Goal: Task Accomplishment & Management: Use online tool/utility

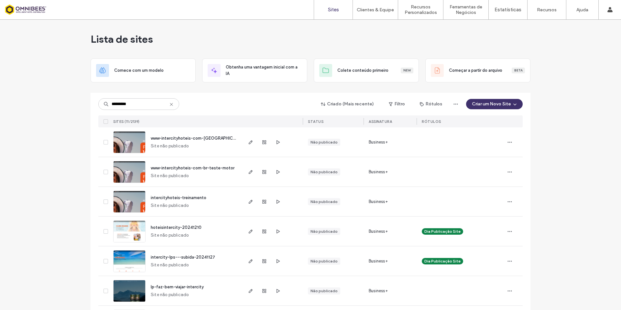
type input "*********"
click at [128, 141] on img at bounding box center [129, 154] width 32 height 44
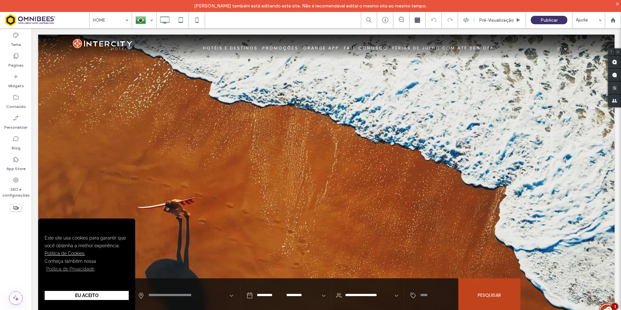
click at [615, 2] on div "André Galhardo também está editando este site. Não é recomendável editar o mesm…" at bounding box center [310, 6] width 621 height 12
click at [617, 3] on div "x" at bounding box center [617, 3] width 3 height 5
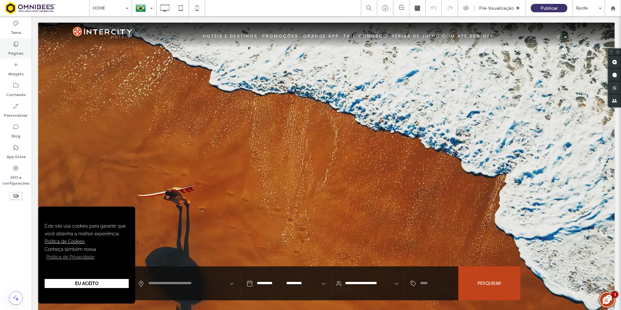
click at [12, 45] on div "Páginas" at bounding box center [16, 48] width 32 height 21
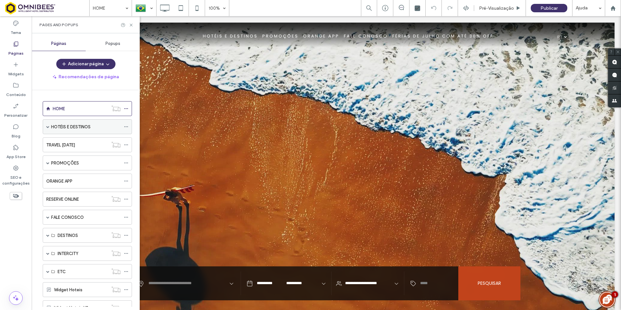
click at [47, 126] on span at bounding box center [47, 126] width 3 height 3
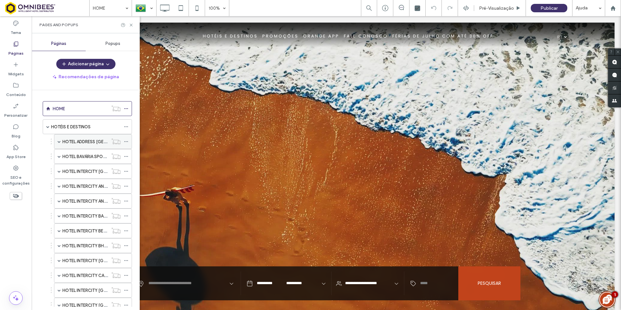
click at [73, 142] on label "HOTEL ADDRESS [GEOGRAPHIC_DATA] BY INTERCITY" at bounding box center [114, 141] width 105 height 11
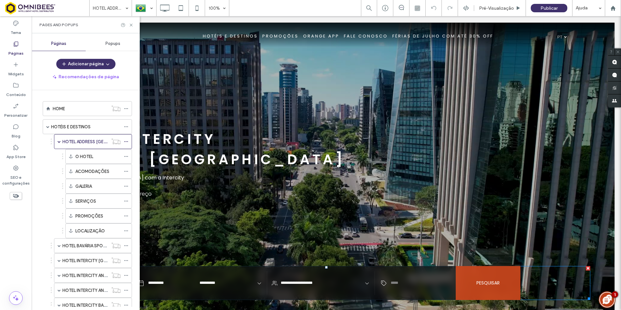
click at [199, 286] on span at bounding box center [326, 283] width 528 height 34
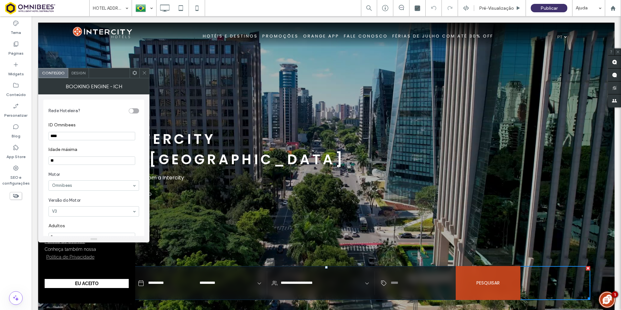
click at [144, 73] on icon at bounding box center [144, 72] width 5 height 5
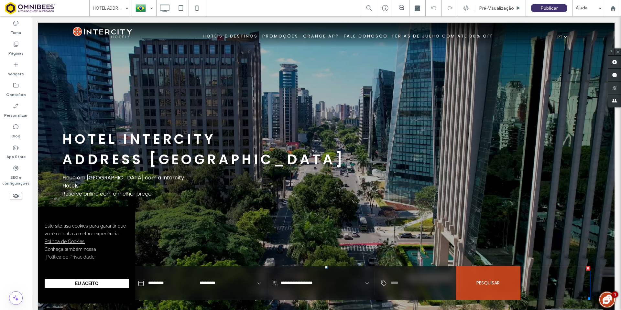
click at [174, 278] on span at bounding box center [326, 283] width 528 height 34
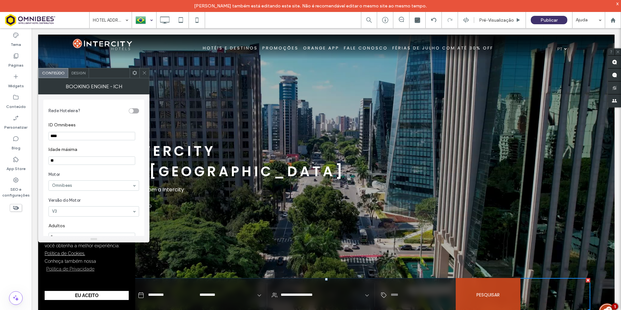
click at [147, 22] on div at bounding box center [144, 20] width 24 height 16
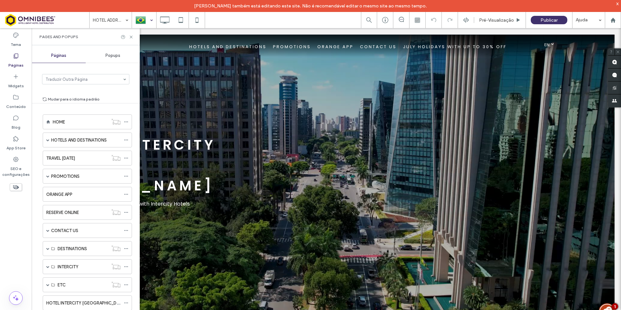
click at [170, 260] on div "HOTEL INTERCITY ﻿ ADDRESs FARIA LIMA Stay in São Paulo with Intercity Hotels Bo…" at bounding box center [326, 182] width 528 height 294
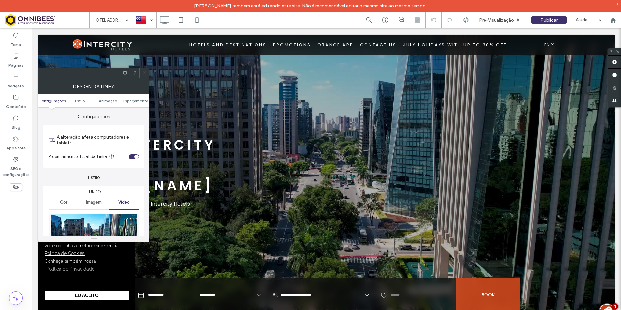
scroll to position [32, 0]
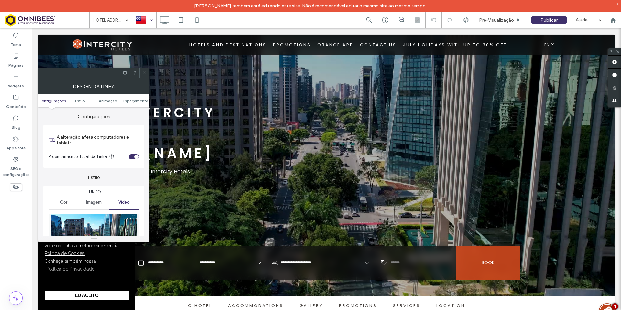
click at [143, 74] on icon at bounding box center [144, 72] width 5 height 5
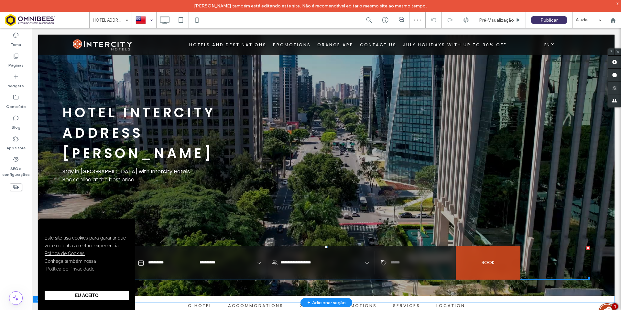
click at [167, 268] on span at bounding box center [326, 263] width 528 height 34
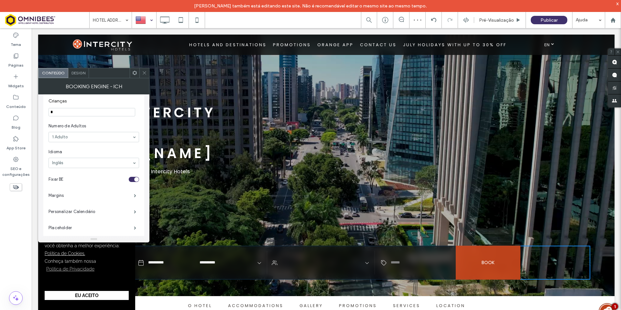
scroll to position [160, 0]
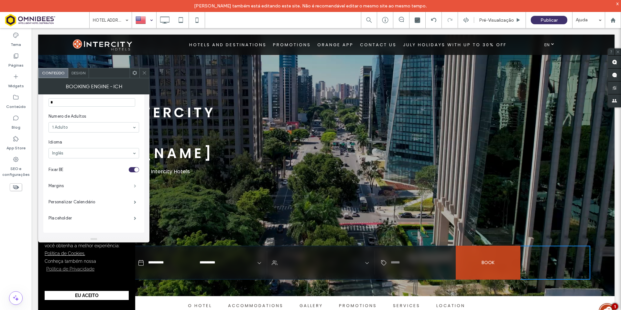
click at [134, 184] on span at bounding box center [135, 185] width 2 height 3
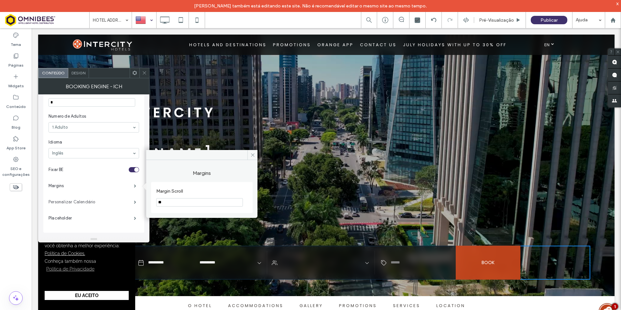
click at [129, 208] on label "Personalizar Calendário" at bounding box center [90, 202] width 85 height 13
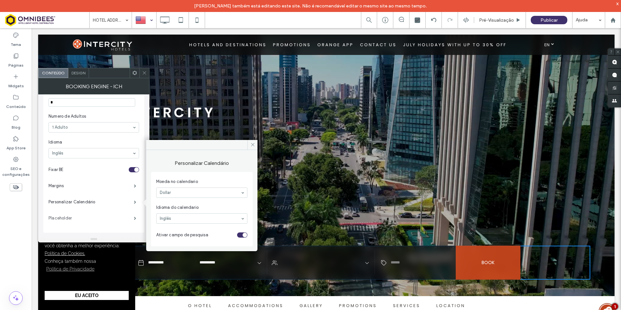
click at [128, 219] on label "Placeholder" at bounding box center [90, 218] width 85 height 13
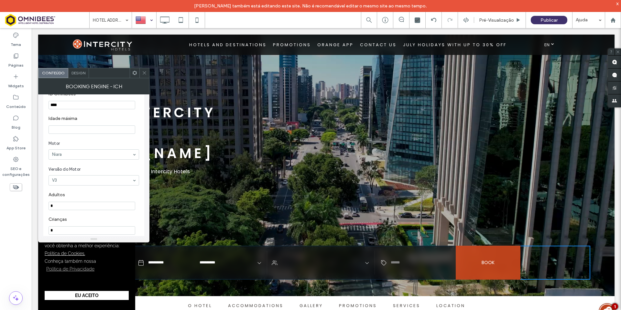
scroll to position [0, 0]
click at [83, 172] on span "Motor" at bounding box center [92, 174] width 88 height 6
click at [74, 74] on span "Design" at bounding box center [78, 72] width 14 height 5
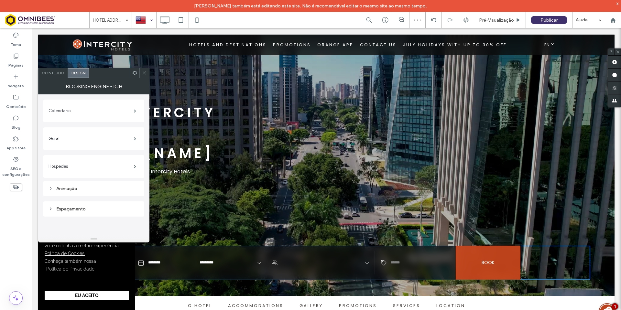
click at [100, 112] on label "Calendario" at bounding box center [90, 110] width 85 height 13
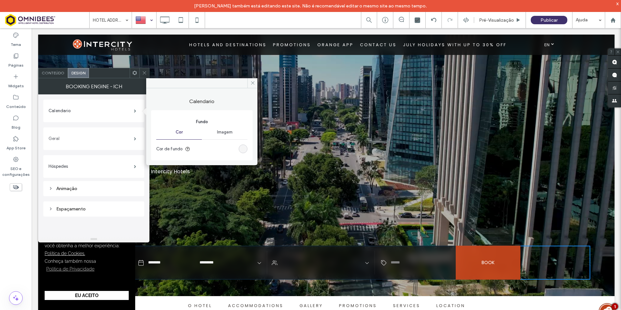
click at [114, 135] on label "Geral" at bounding box center [90, 138] width 85 height 13
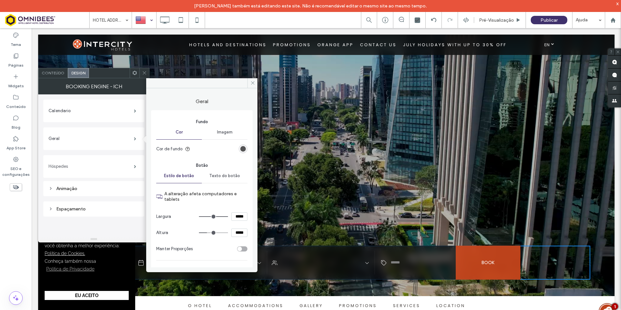
click at [117, 166] on label "Hóspedes" at bounding box center [90, 166] width 85 height 13
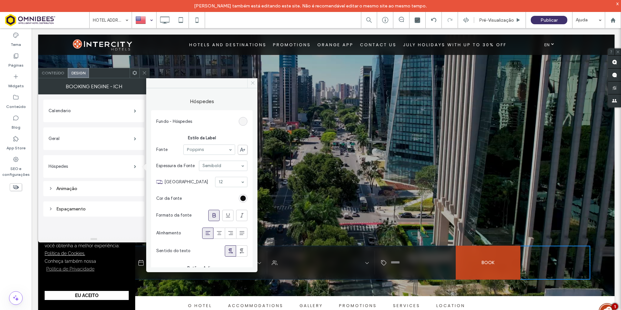
click at [253, 84] on icon at bounding box center [252, 82] width 5 height 5
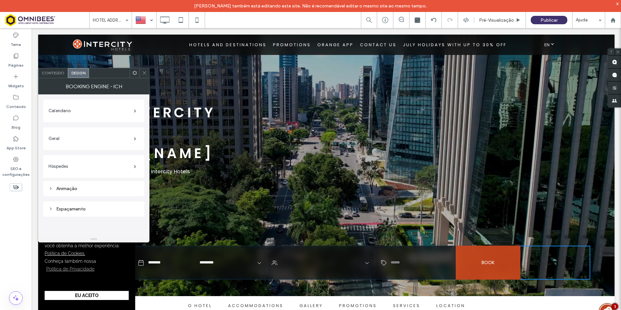
click at [144, 75] on icon at bounding box center [144, 72] width 5 height 5
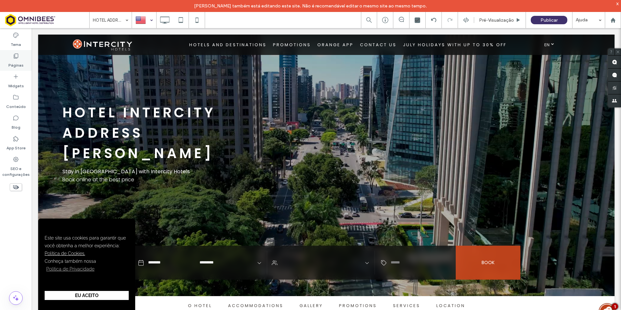
click at [15, 61] on label "Páginas" at bounding box center [15, 63] width 15 height 9
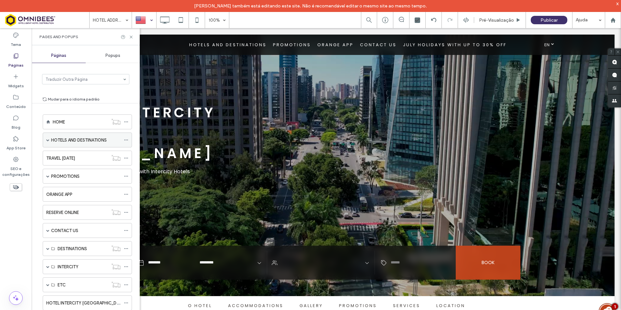
click at [48, 141] on span at bounding box center [47, 139] width 3 height 3
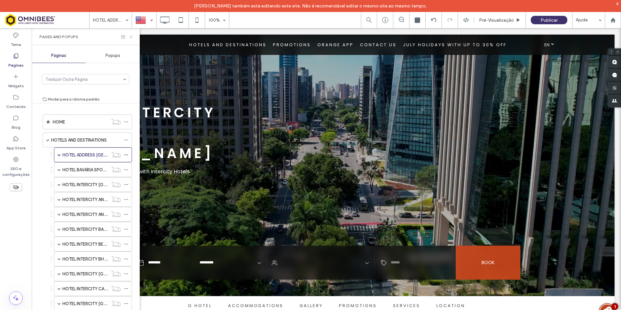
click at [133, 37] on icon at bounding box center [131, 37] width 5 height 5
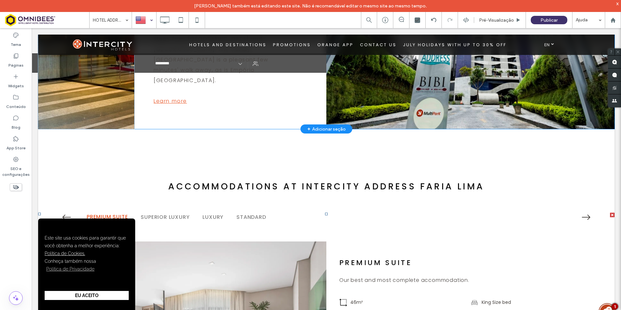
scroll to position [743, 0]
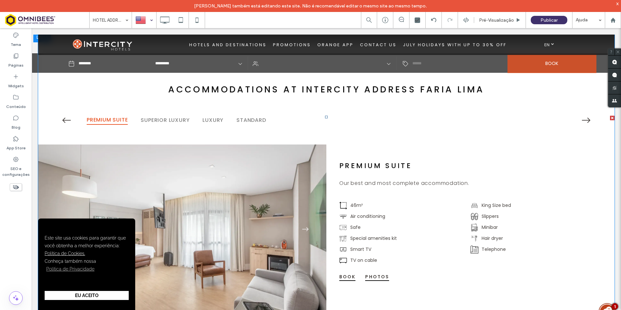
click at [236, 180] on span at bounding box center [326, 213] width 576 height 195
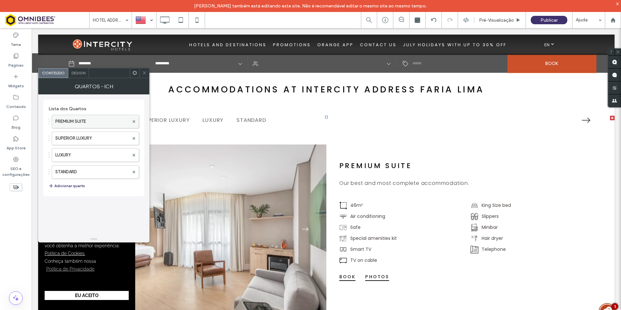
click at [101, 120] on label "PREMIUM SUITE" at bounding box center [92, 121] width 74 height 13
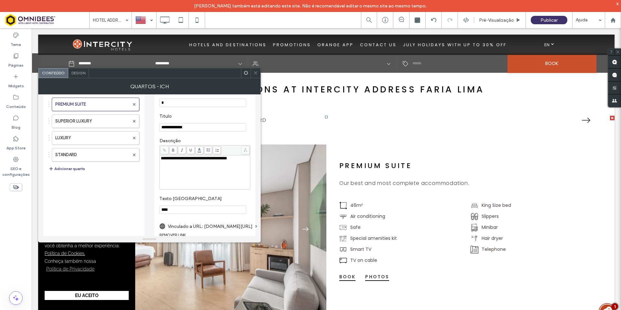
scroll to position [0, 0]
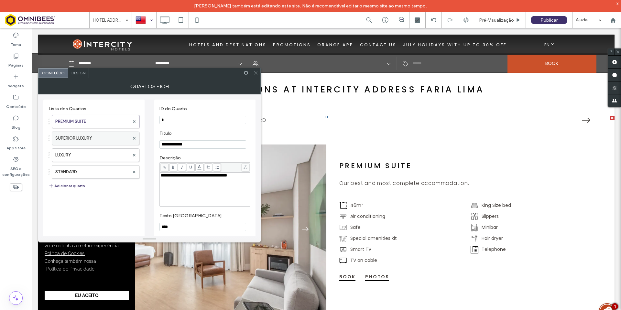
click at [102, 139] on label "SUPERIOR LUXURY" at bounding box center [92, 138] width 74 height 13
click at [83, 154] on label "LUXURY" at bounding box center [92, 155] width 74 height 13
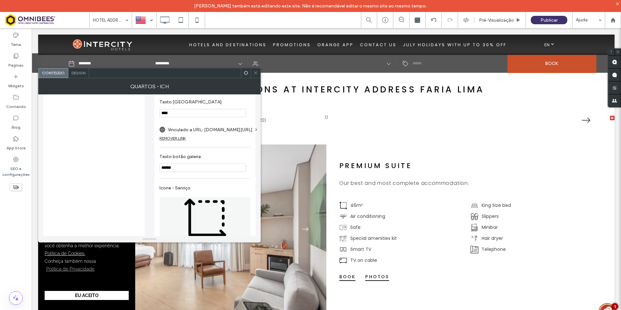
scroll to position [129, 0]
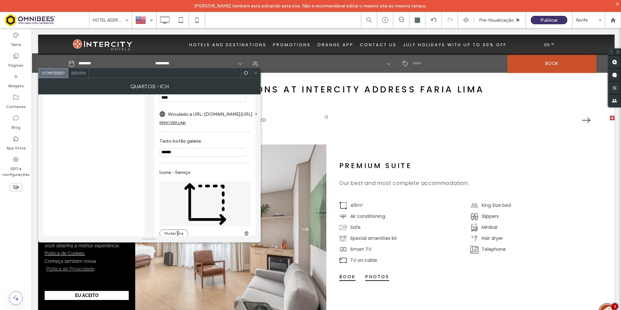
click at [253, 74] on div at bounding box center [256, 73] width 10 height 10
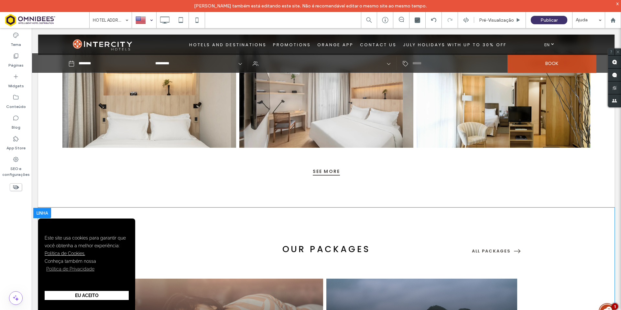
scroll to position [1422, 0]
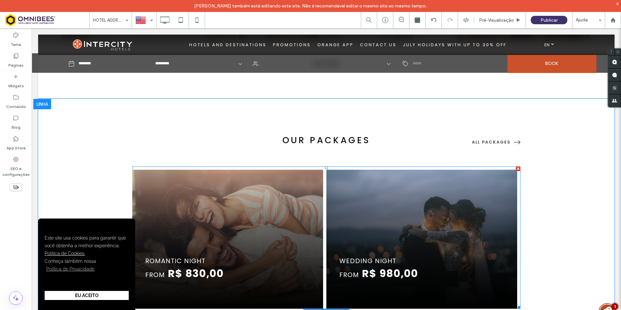
click at [429, 187] on span at bounding box center [326, 237] width 388 height 142
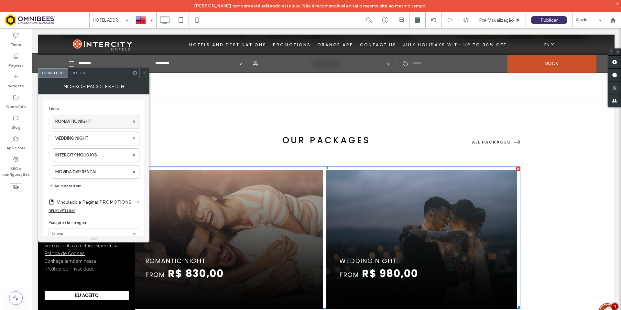
click at [110, 120] on label "ROMANTIC NIGHT" at bounding box center [92, 121] width 74 height 13
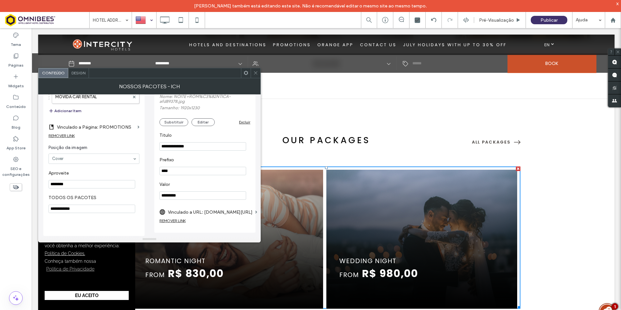
scroll to position [11, 0]
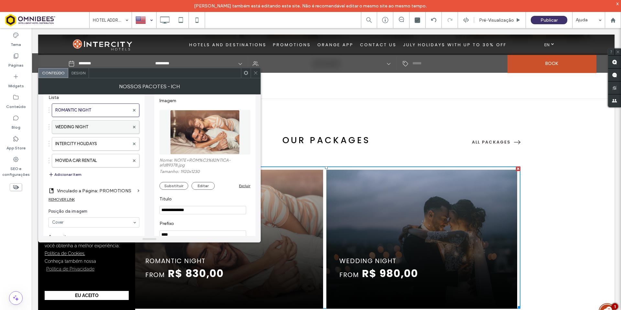
click at [102, 126] on label "WEDDING NIGHT" at bounding box center [92, 127] width 74 height 13
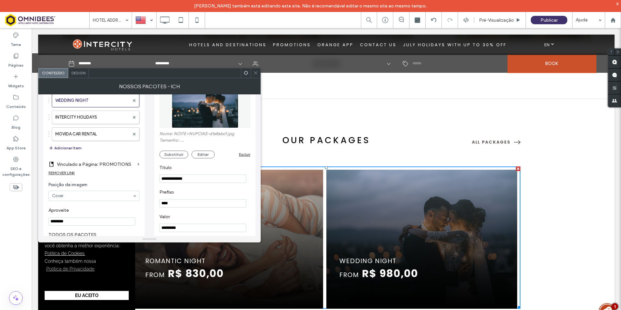
scroll to position [71, 0]
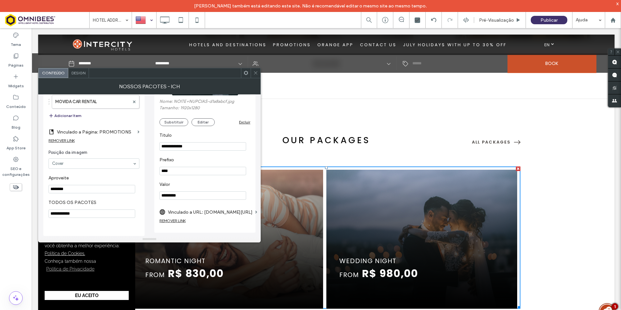
click at [256, 74] on icon at bounding box center [255, 72] width 5 height 5
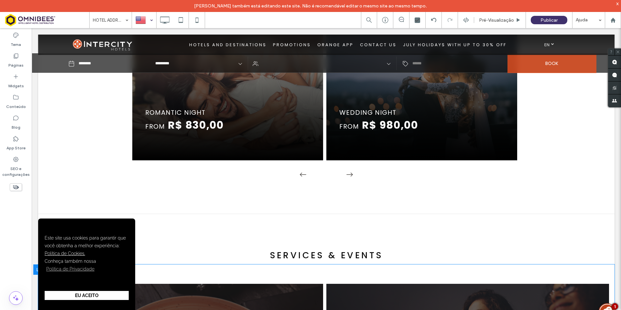
scroll to position [1570, 0]
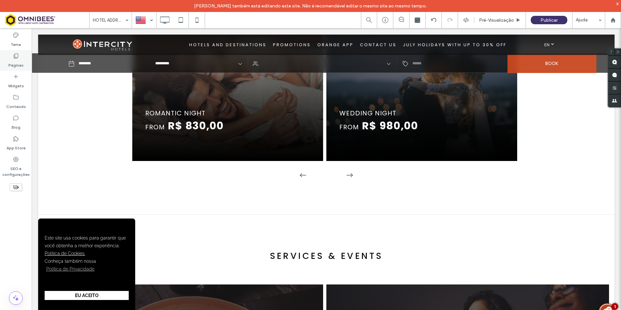
click at [18, 63] on label "Páginas" at bounding box center [15, 63] width 15 height 9
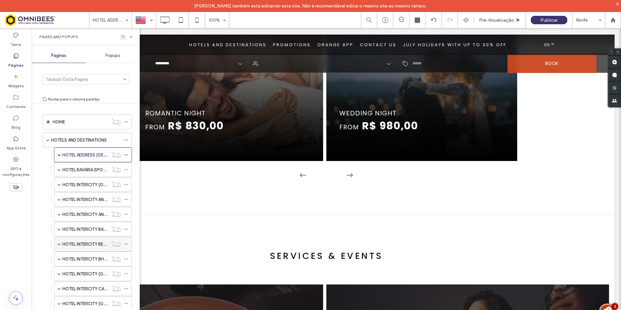
scroll to position [129, 0]
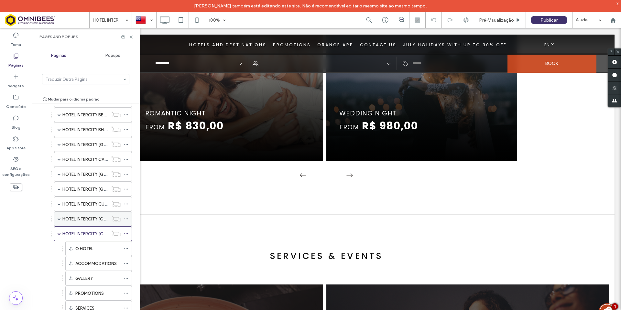
click at [101, 220] on label "HOTEL INTERCITY [GEOGRAPHIC_DATA] CENTRO CÍVICO" at bounding box center [118, 218] width 113 height 11
click at [104, 203] on label "HOTEL INTERCITY CUIABÁ" at bounding box center [87, 203] width 51 height 11
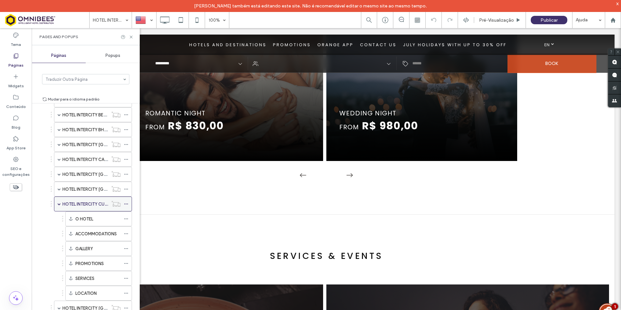
click at [59, 204] on span at bounding box center [59, 203] width 3 height 3
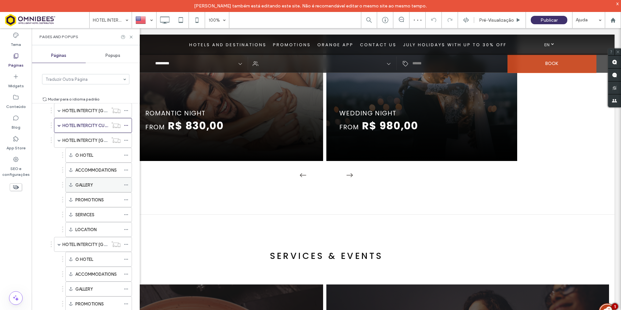
scroll to position [226, 0]
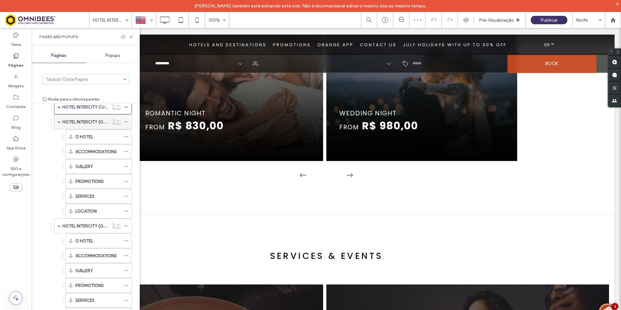
click at [59, 123] on span at bounding box center [59, 121] width 3 height 3
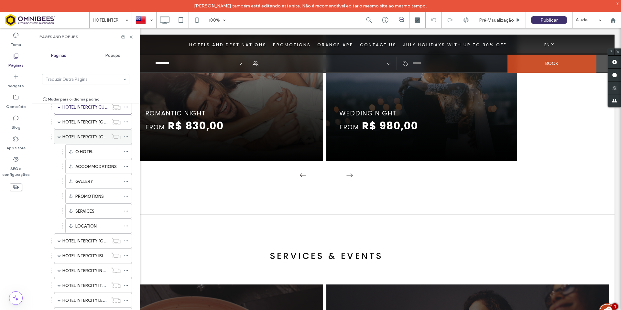
click at [59, 136] on span at bounding box center [59, 136] width 3 height 3
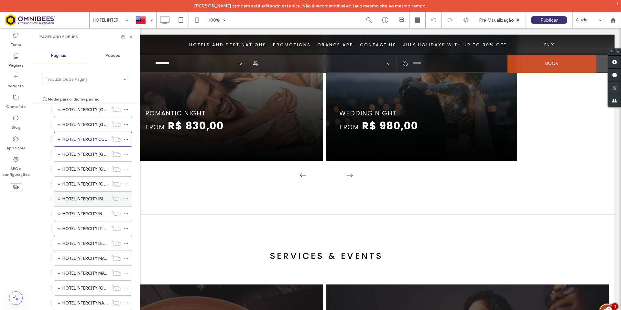
scroll to position [162, 0]
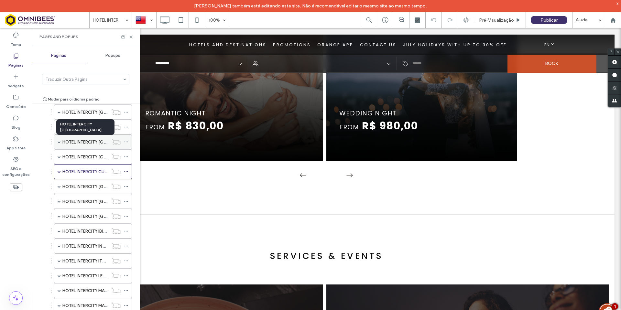
click at [102, 144] on label "HOTEL INTERCITY [GEOGRAPHIC_DATA]" at bounding box center [101, 141] width 79 height 11
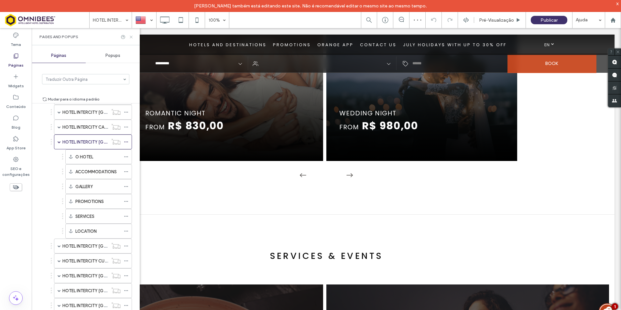
click at [131, 37] on use at bounding box center [131, 37] width 3 height 3
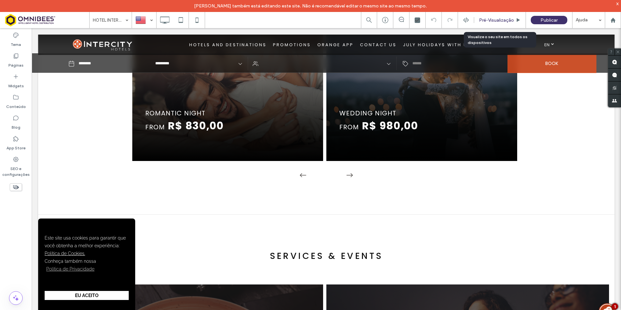
click at [493, 20] on span "Pré-Visualizaçāo" at bounding box center [496, 19] width 35 height 5
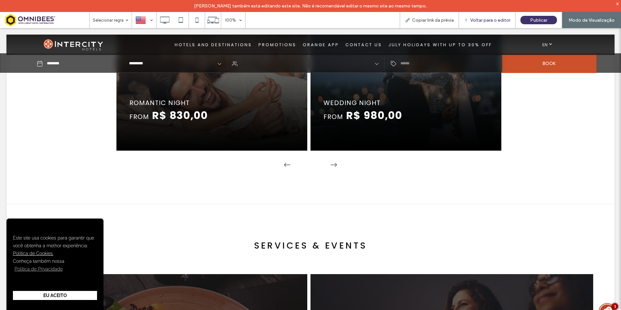
click at [486, 21] on span "Voltar para o editor" at bounding box center [490, 19] width 40 height 5
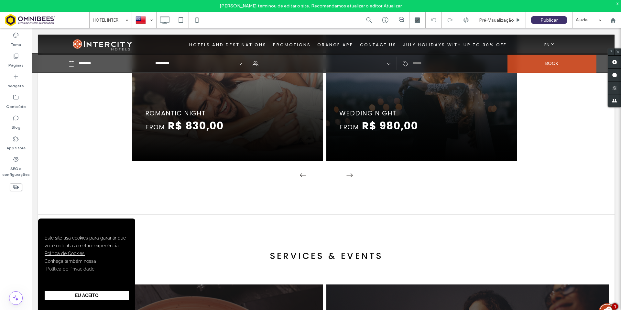
click at [617, 4] on div "x" at bounding box center [617, 3] width 3 height 5
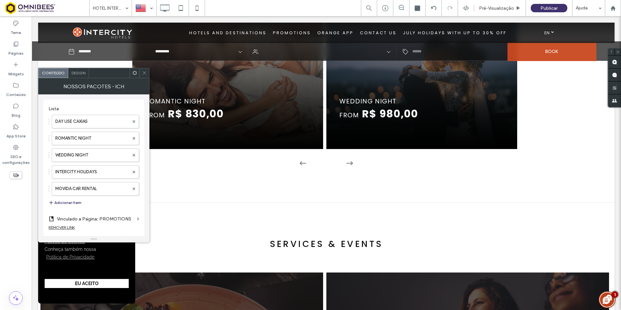
click at [146, 72] on icon at bounding box center [144, 72] width 5 height 5
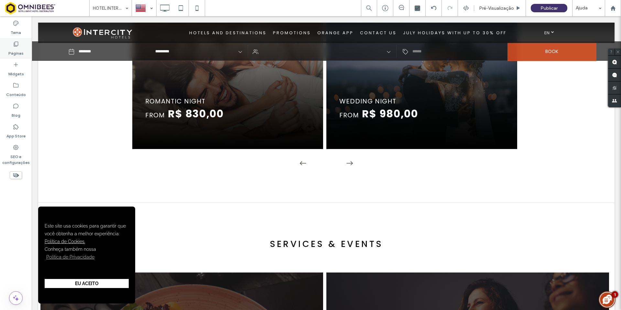
click at [10, 53] on label "Páginas" at bounding box center [15, 51] width 15 height 9
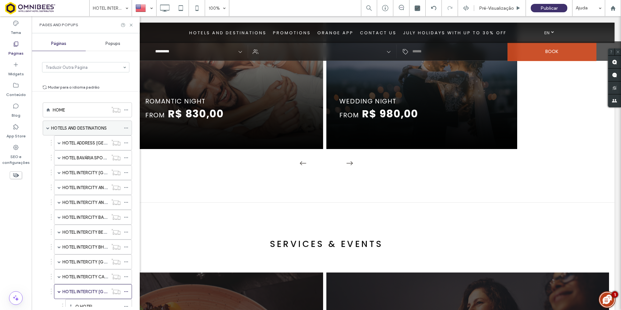
click at [48, 128] on span at bounding box center [47, 127] width 3 height 3
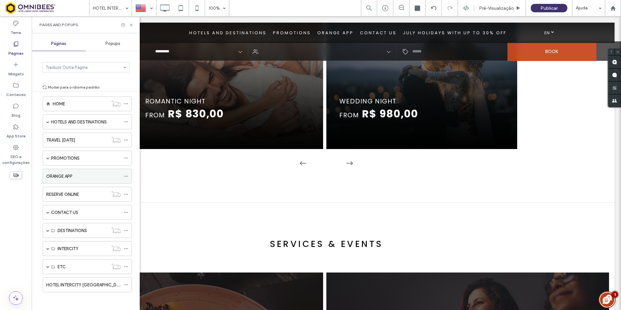
scroll to position [8, 0]
click at [70, 158] on label "PROMOTIONS" at bounding box center [65, 156] width 28 height 11
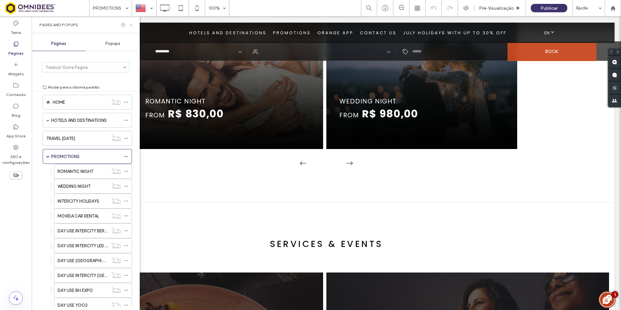
click at [130, 26] on use at bounding box center [131, 25] width 3 height 3
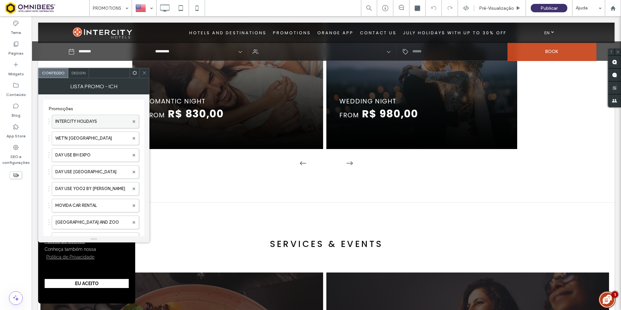
click at [101, 123] on label "INTERCITY HOLIDAYS" at bounding box center [92, 121] width 74 height 13
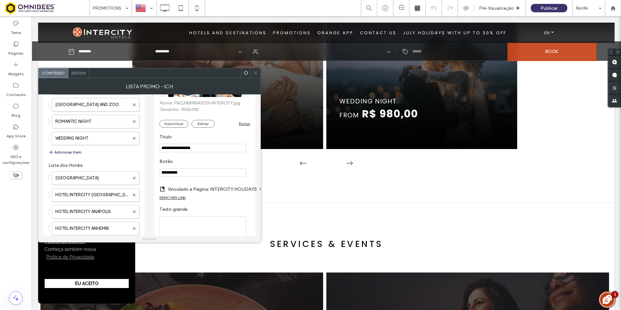
scroll to position [129, 0]
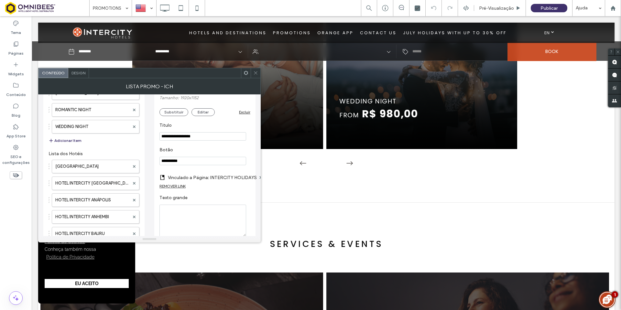
click at [256, 73] on icon at bounding box center [255, 72] width 5 height 5
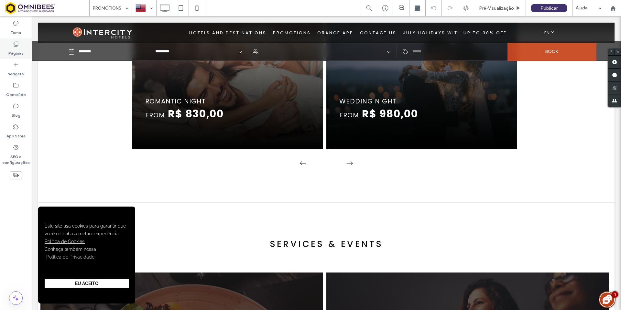
click at [21, 52] on label "Páginas" at bounding box center [15, 51] width 15 height 9
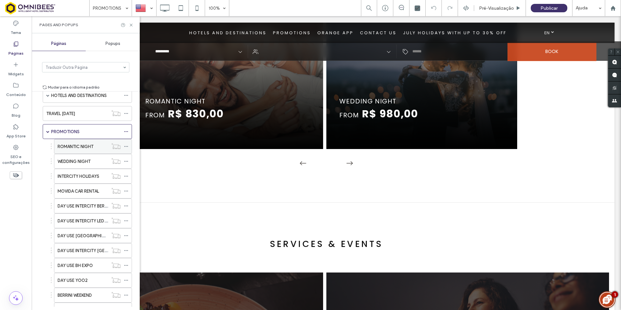
scroll to position [32, 0]
click at [87, 146] on label "ROMANTIC NIGHT" at bounding box center [76, 146] width 36 height 11
click at [132, 24] on use at bounding box center [131, 25] width 3 height 3
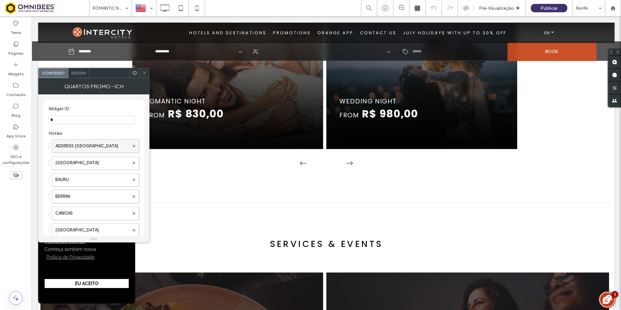
click at [91, 148] on label "ADDRESS [GEOGRAPHIC_DATA]" at bounding box center [92, 146] width 74 height 13
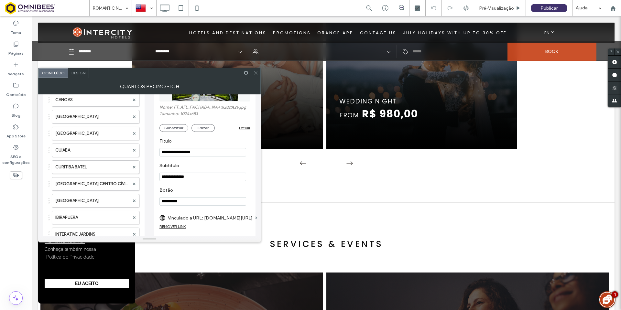
scroll to position [129, 0]
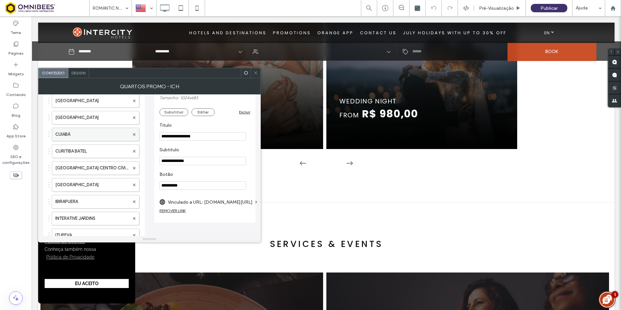
click at [100, 134] on label "CUIABÁ" at bounding box center [92, 134] width 74 height 13
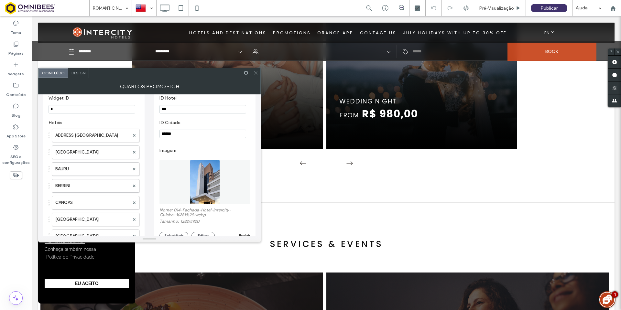
scroll to position [0, 0]
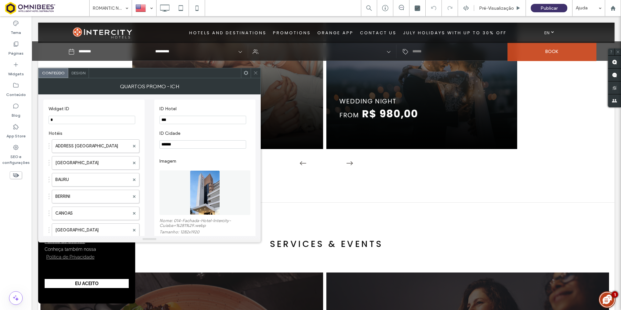
click at [256, 74] on icon at bounding box center [255, 72] width 5 height 5
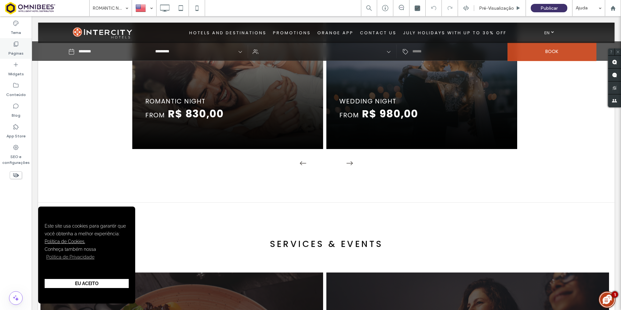
click at [15, 49] on label "Páginas" at bounding box center [15, 51] width 15 height 9
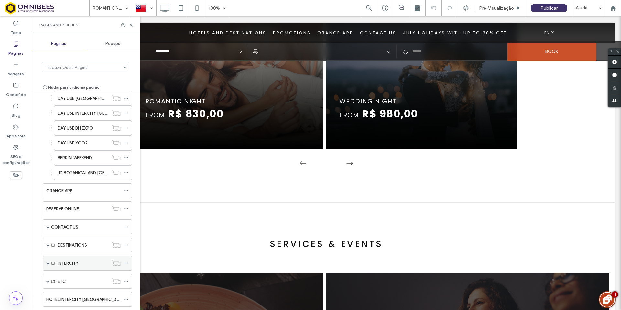
scroll to position [186, 0]
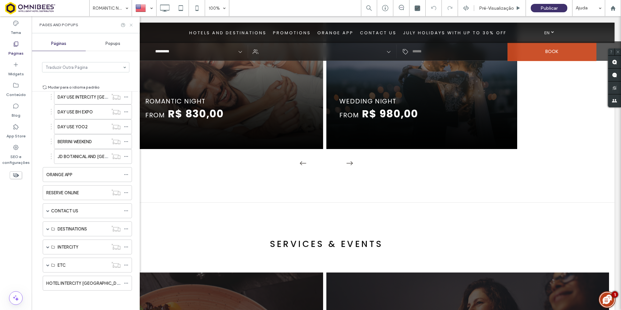
click at [132, 26] on icon at bounding box center [131, 25] width 5 height 5
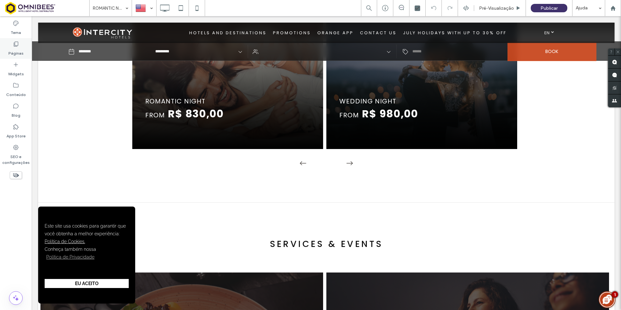
click at [20, 44] on div "Páginas" at bounding box center [16, 48] width 32 height 21
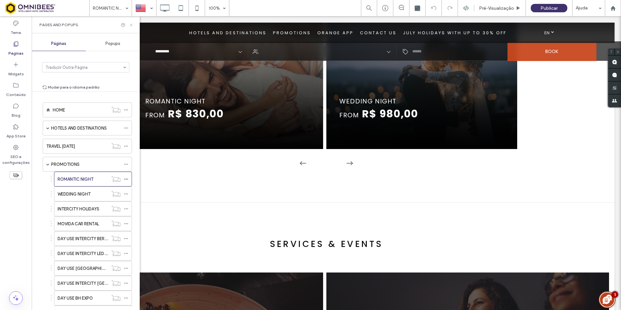
click at [132, 26] on icon at bounding box center [131, 25] width 5 height 5
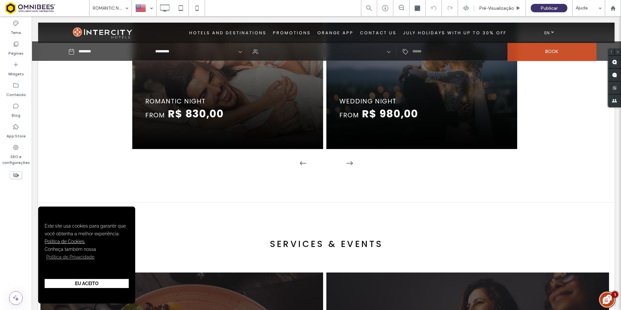
click at [150, 11] on div at bounding box center [144, 8] width 24 height 16
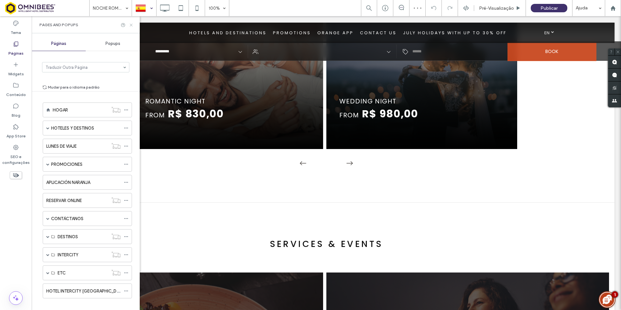
click at [131, 26] on use at bounding box center [131, 25] width 3 height 3
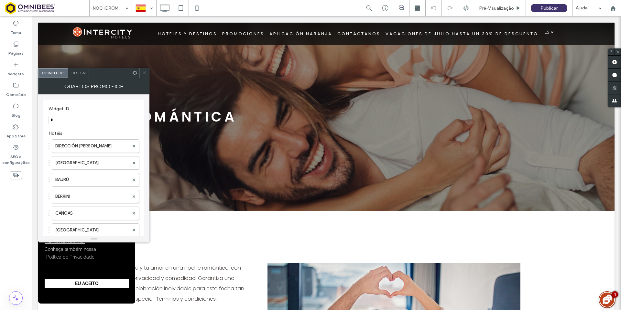
scroll to position [356, 0]
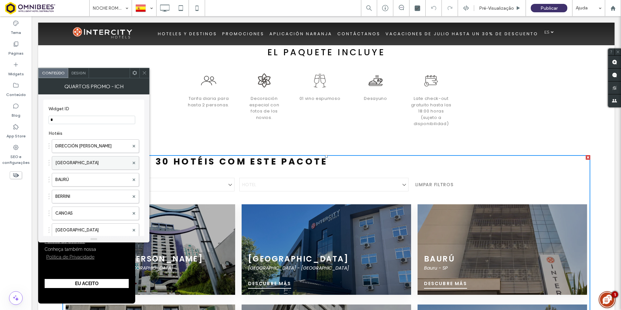
click at [105, 160] on label "[GEOGRAPHIC_DATA]" at bounding box center [92, 162] width 74 height 13
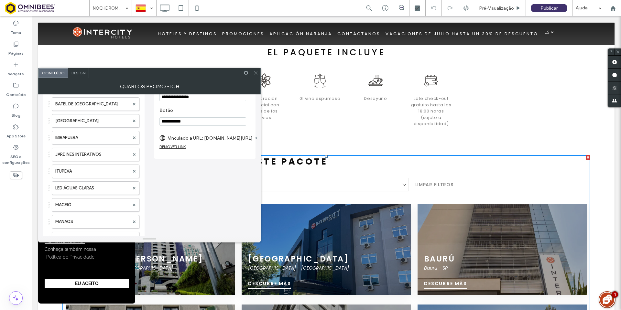
scroll to position [194, 0]
click at [233, 140] on label "Vinculado a URL: [DOMAIN_NAME][URL]" at bounding box center [210, 138] width 85 height 12
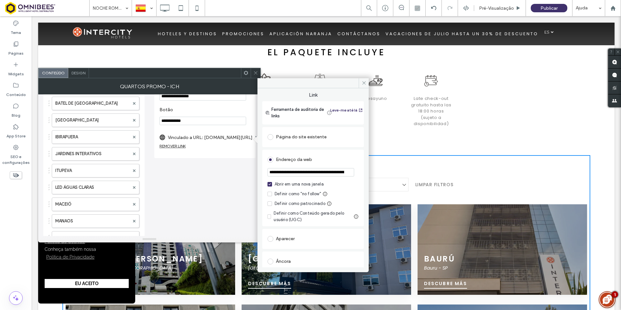
click at [343, 174] on input "**********" at bounding box center [310, 172] width 87 height 8
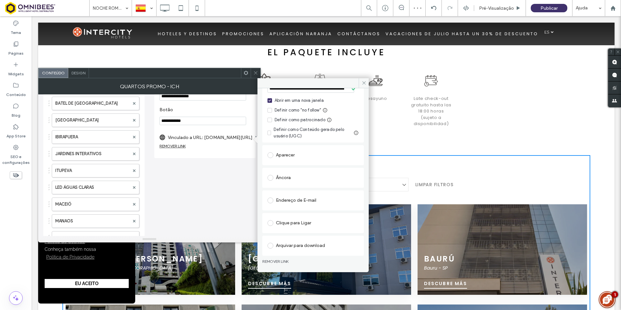
click at [257, 73] on icon at bounding box center [255, 72] width 5 height 5
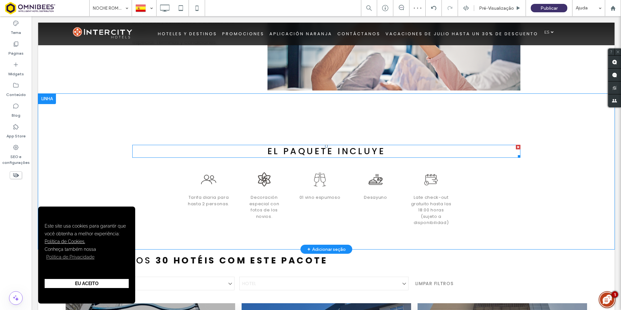
scroll to position [162, 0]
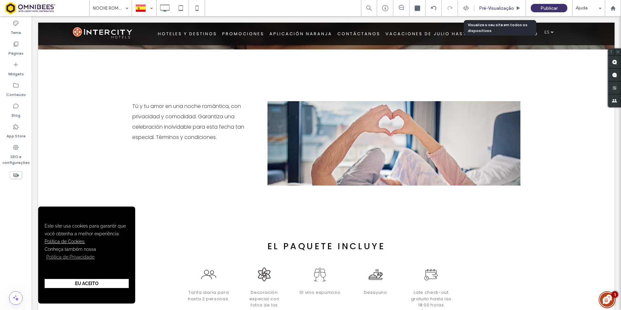
click at [508, 7] on span "Pré-Visualizaçāo" at bounding box center [496, 7] width 35 height 5
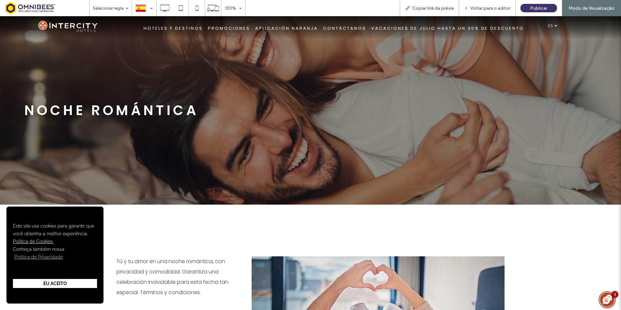
click at [174, 28] on span "HOTELES Y DESTINOS" at bounding box center [173, 28] width 59 height 6
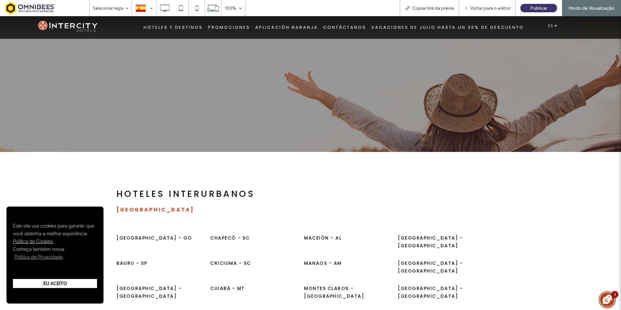
scroll to position [129, 0]
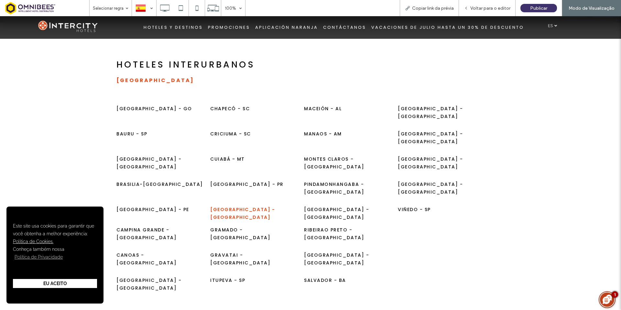
click at [220, 206] on button "Florianópolis - SC" at bounding box center [253, 214] width 87 height 16
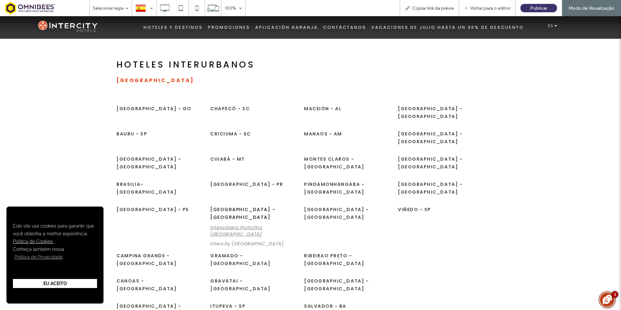
click at [246, 224] on div "Interurbano Portofino Florianópolis" at bounding box center [253, 230] width 87 height 13
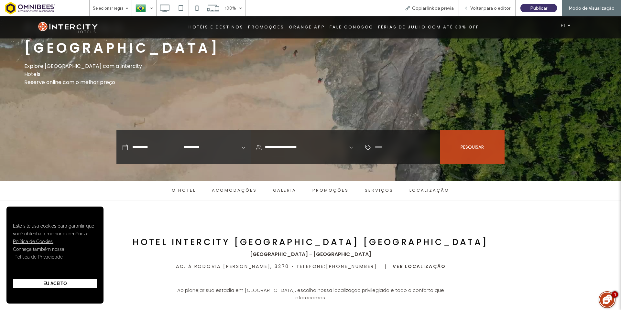
click at [186, 148] on input "**********" at bounding box center [213, 147] width 58 height 34
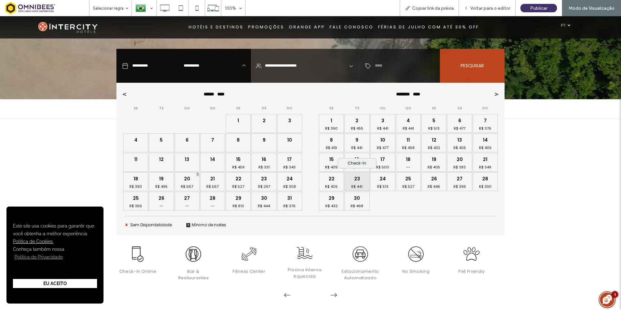
scroll to position [211, 0]
click at [483, 204] on div "1 Check-In 2 Check-In 3 Check-In 4 Check-In 5 Check-In 6 Check-In 7 Check-In 8 …" at bounding box center [407, 161] width 179 height 97
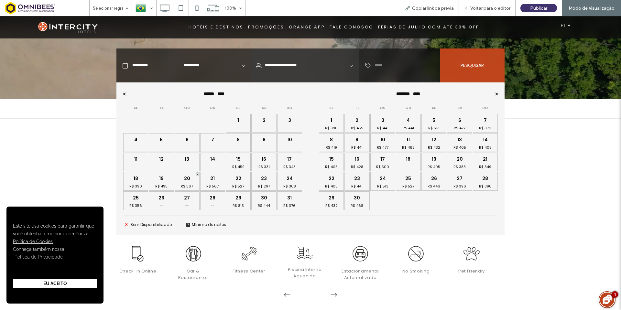
click at [274, 64] on input "**********" at bounding box center [306, 65] width 85 height 34
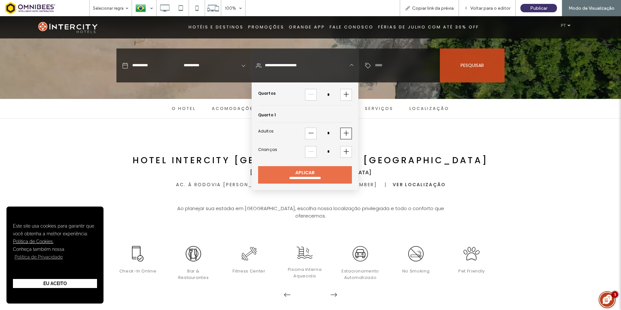
click at [348, 135] on div "+" at bounding box center [346, 134] width 12 height 12
type input "**********"
type input "*"
click at [347, 151] on div "+" at bounding box center [346, 152] width 12 height 12
type input "**********"
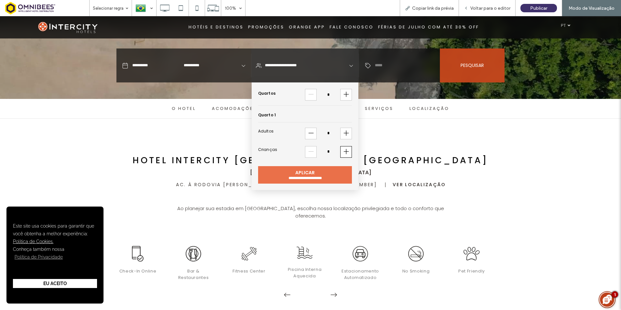
type input "*"
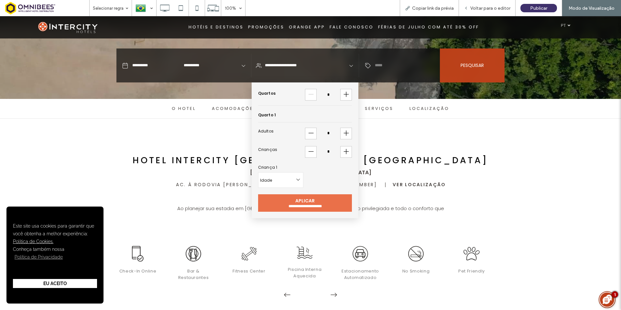
click at [465, 67] on span "PESQUISAR" at bounding box center [471, 65] width 23 height 7
click at [494, 5] on span "Voltar para o editor" at bounding box center [490, 7] width 40 height 5
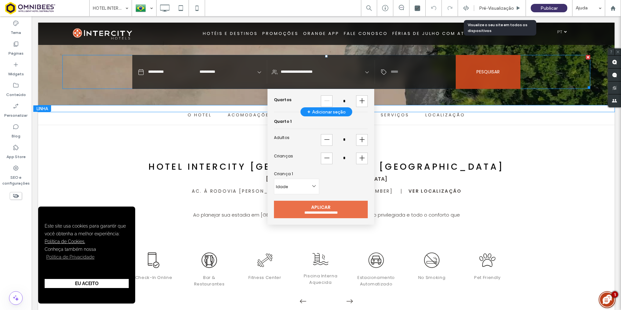
click at [263, 72] on span at bounding box center [326, 72] width 528 height 34
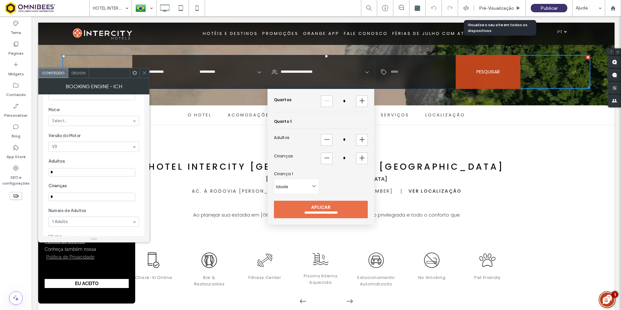
scroll to position [32, 0]
click at [112, 144] on span "Motor" at bounding box center [92, 142] width 88 height 6
click at [99, 162] on input "Idade máxima" at bounding box center [91, 160] width 87 height 8
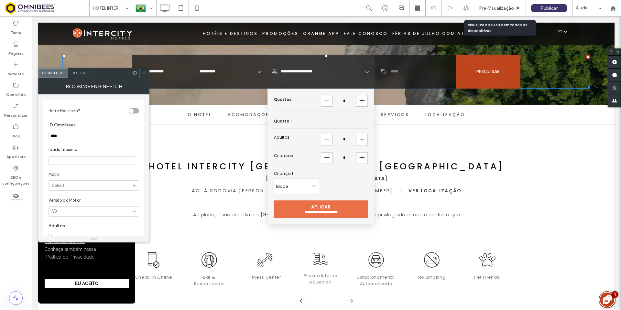
scroll to position [211, 0]
click at [118, 172] on span "Motor" at bounding box center [92, 174] width 88 height 6
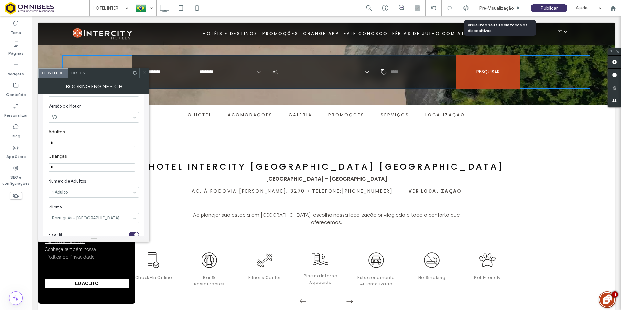
scroll to position [97, 0]
click at [132, 155] on label "Crianças" at bounding box center [92, 154] width 88 height 7
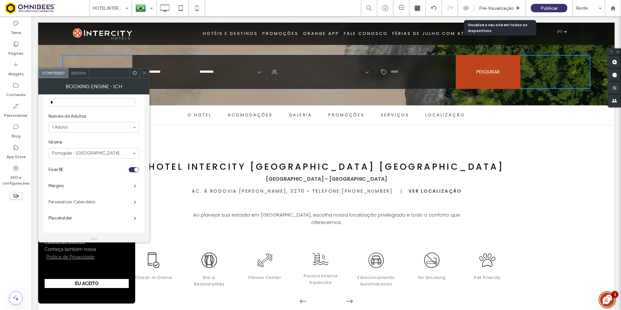
scroll to position [0, 0]
click at [144, 76] on span at bounding box center [144, 73] width 5 height 10
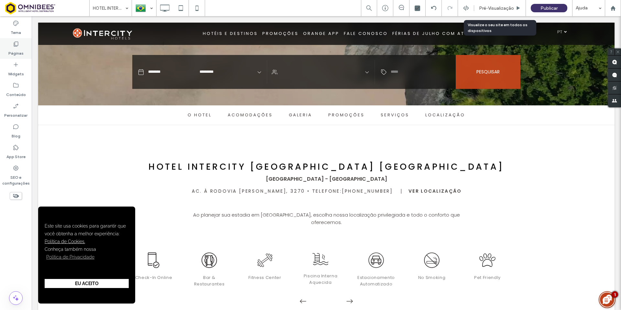
click at [18, 43] on icon at bounding box center [16, 44] width 6 height 6
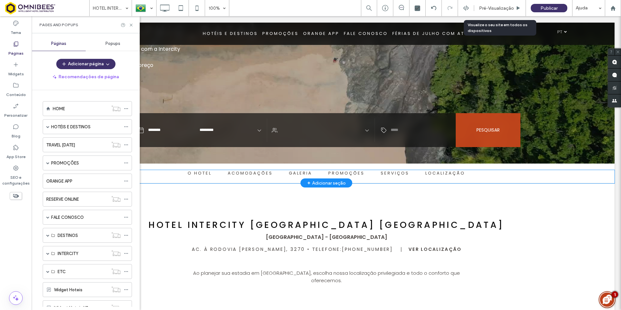
scroll to position [146, 0]
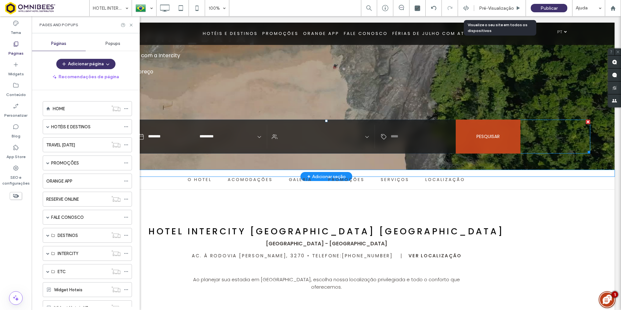
click at [174, 135] on span at bounding box center [326, 137] width 528 height 34
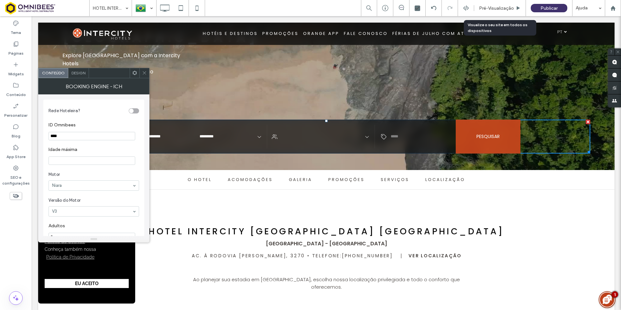
click at [144, 73] on icon at bounding box center [144, 72] width 5 height 5
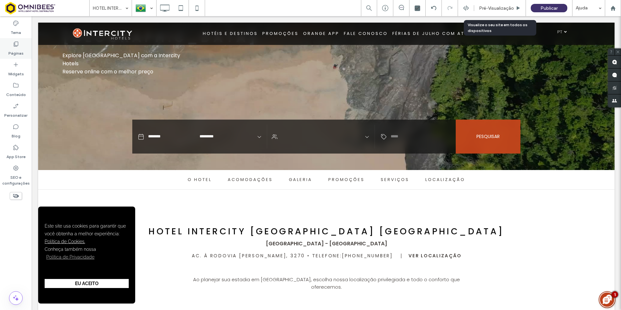
click at [16, 46] on use at bounding box center [16, 44] width 5 height 5
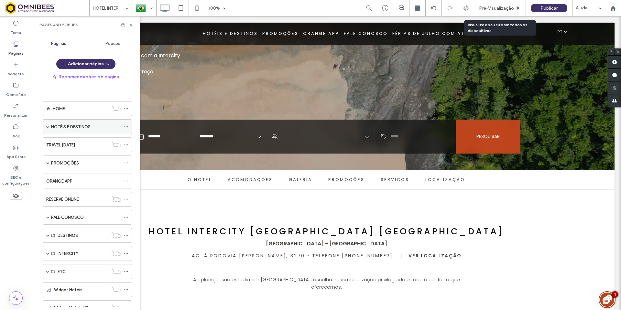
click at [48, 127] on span at bounding box center [47, 126] width 3 height 3
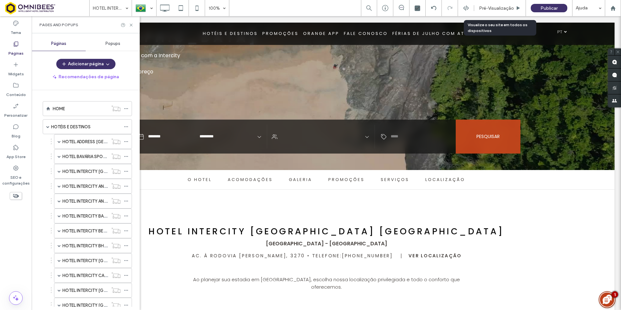
click at [90, 172] on label "HOTEL INTERCITY [GEOGRAPHIC_DATA]" at bounding box center [101, 171] width 79 height 11
click at [131, 26] on icon at bounding box center [131, 25] width 5 height 5
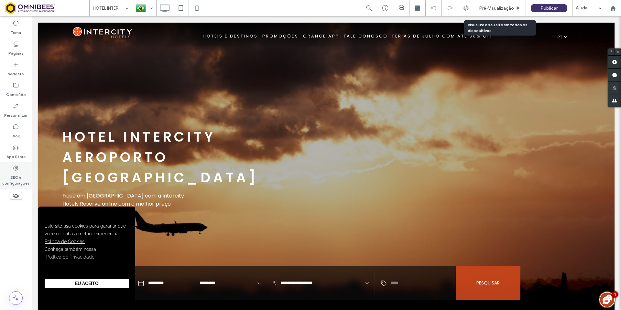
click at [21, 174] on label "SEO e configurações" at bounding box center [16, 178] width 32 height 15
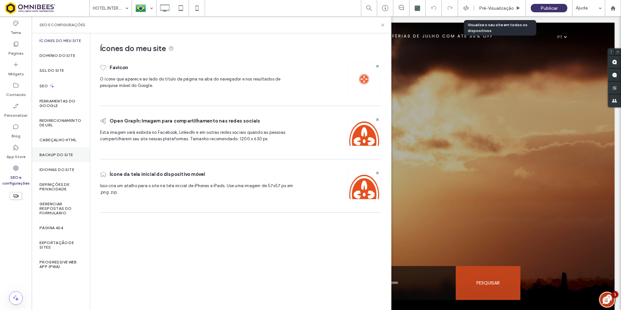
click at [63, 154] on label "Backup do Site" at bounding box center [56, 155] width 34 height 5
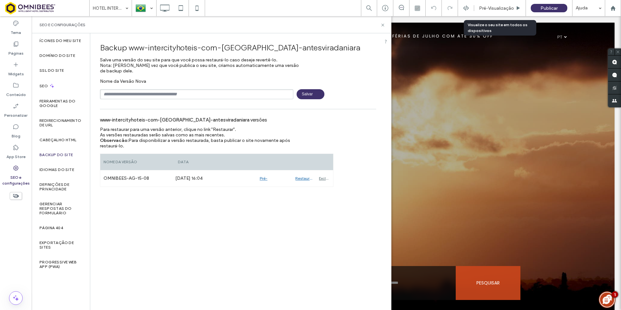
click at [178, 95] on input "text" at bounding box center [196, 94] width 193 height 10
type input "**********"
click at [383, 26] on icon at bounding box center [382, 25] width 5 height 5
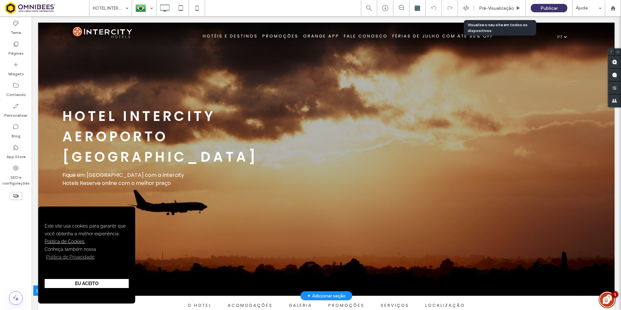
scroll to position [32, 0]
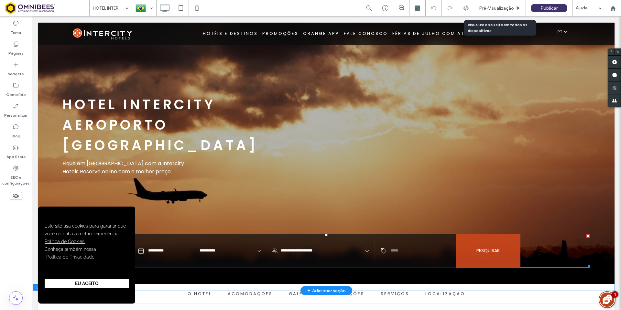
click at [172, 249] on span at bounding box center [326, 251] width 528 height 34
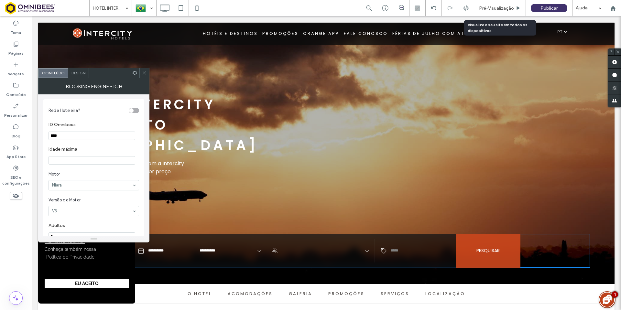
scroll to position [0, 0]
click at [67, 161] on input "Idade máxima" at bounding box center [91, 160] width 87 height 8
type input "**"
click at [91, 176] on span "Motor" at bounding box center [92, 174] width 88 height 6
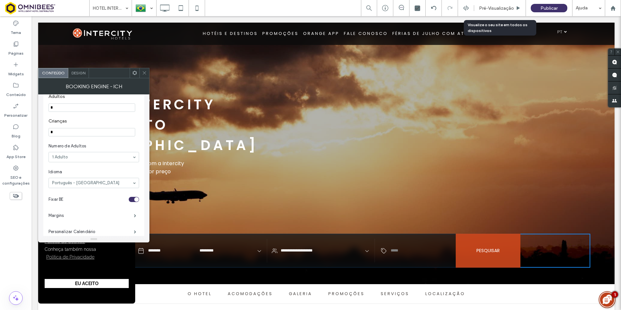
scroll to position [160, 0]
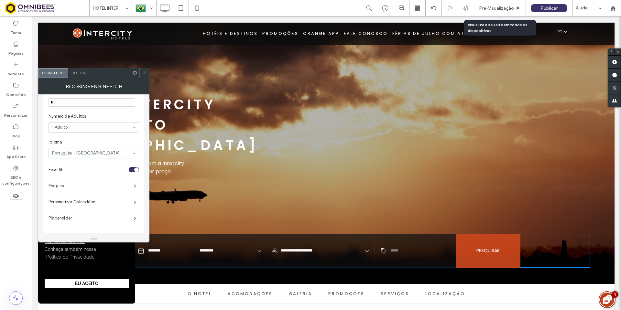
click at [87, 73] on div "Design" at bounding box center [78, 73] width 21 height 10
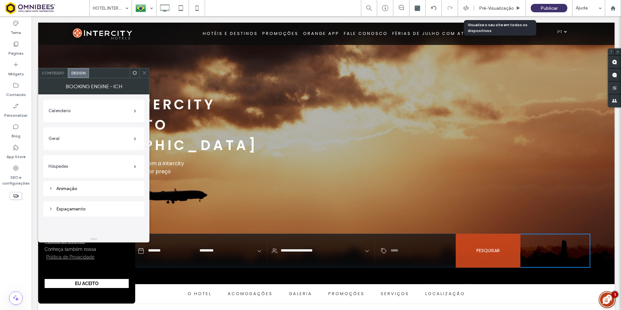
click at [79, 72] on span "Design" at bounding box center [78, 72] width 14 height 5
click at [135, 111] on span at bounding box center [135, 110] width 2 height 3
click at [143, 73] on icon at bounding box center [144, 72] width 5 height 5
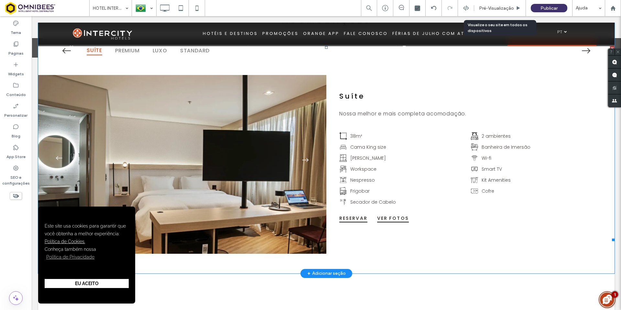
scroll to position [776, 0]
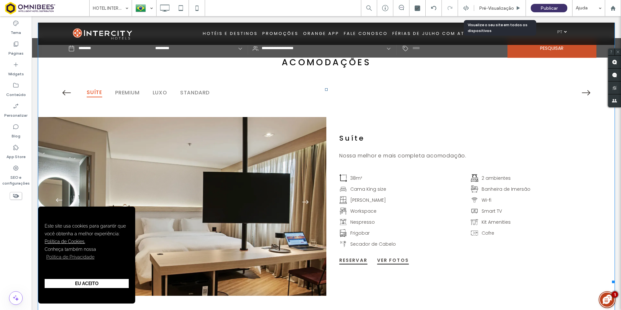
click at [170, 151] on span at bounding box center [326, 185] width 576 height 195
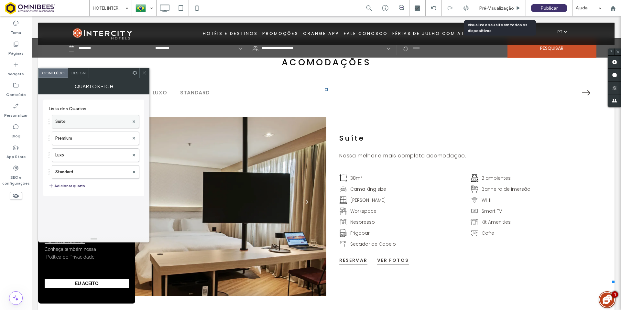
click at [104, 122] on label "Suíte" at bounding box center [92, 121] width 74 height 13
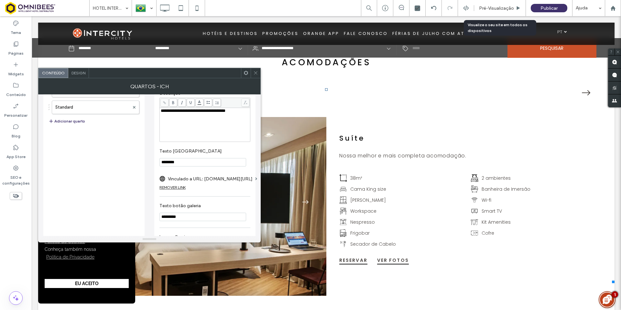
scroll to position [97, 0]
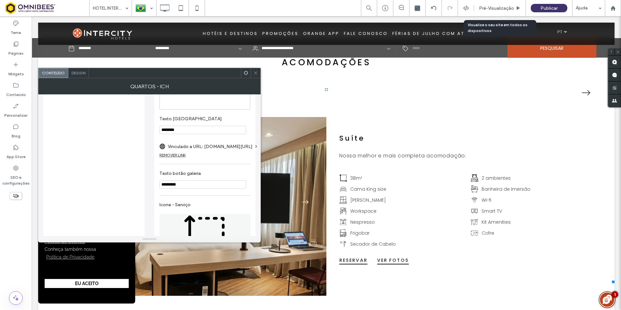
click at [237, 146] on label "Vinculado a URL: [DOMAIN_NAME][URL]" at bounding box center [210, 147] width 85 height 12
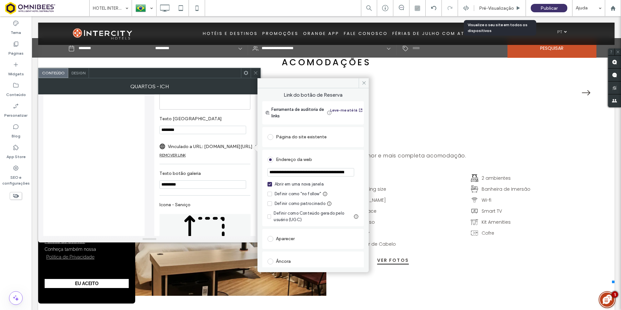
click at [338, 174] on input "**********" at bounding box center [310, 172] width 87 height 8
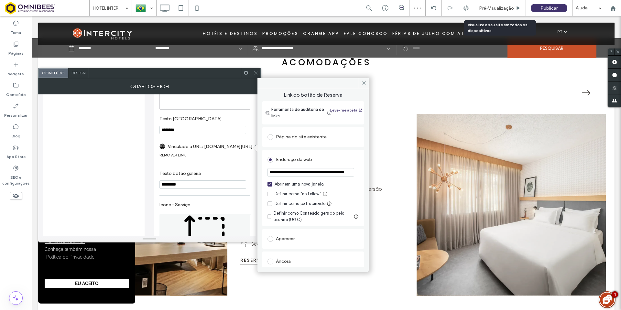
click at [308, 173] on input "**********" at bounding box center [310, 172] width 87 height 8
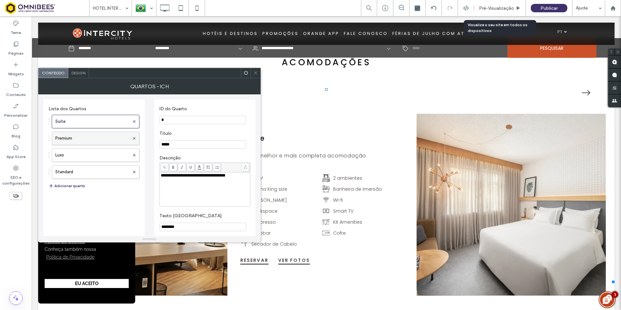
click at [100, 140] on label "Premium" at bounding box center [92, 138] width 74 height 13
click at [254, 71] on icon at bounding box center [255, 72] width 5 height 5
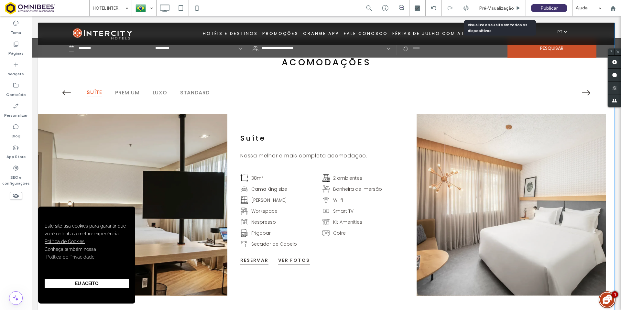
click at [79, 49] on div "ACOMODAÇÕES Suíte Premium Luxo Standard Suíte Nossa melhor e mais completa acom…" at bounding box center [326, 160] width 576 height 311
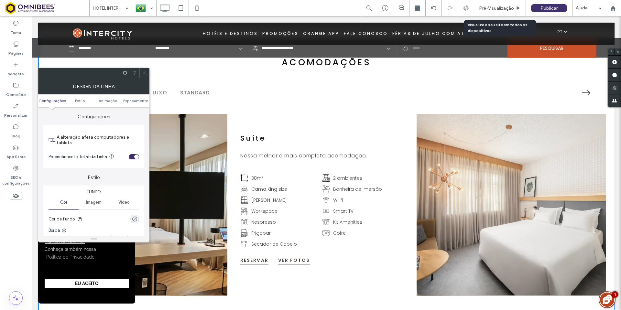
click at [147, 69] on div at bounding box center [144, 73] width 10 height 10
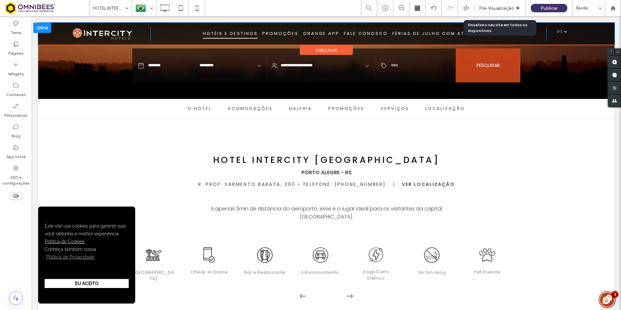
scroll to position [226, 0]
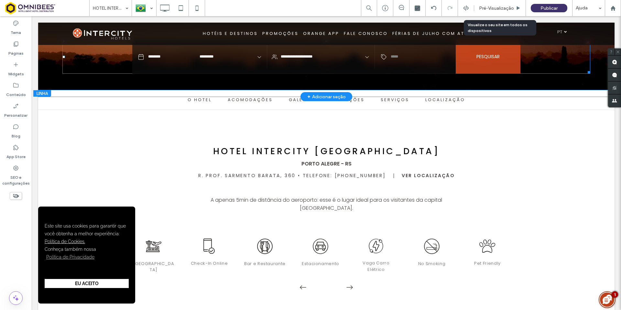
click at [197, 56] on span at bounding box center [326, 57] width 528 height 34
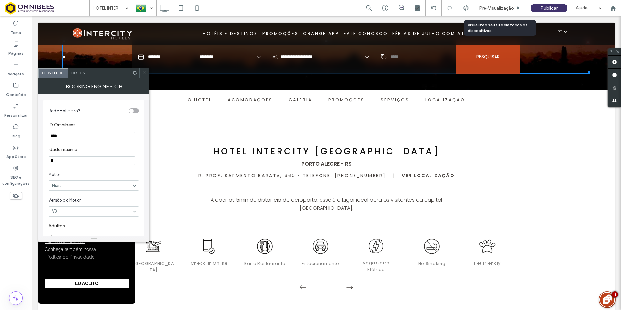
drag, startPoint x: 68, startPoint y: 135, endPoint x: 9, endPoint y: 128, distance: 59.3
click at [27, 133] on body "[PERSON_NAME] terminou de editar o site. Recomendamos atualizar o editor. Atual…" at bounding box center [310, 155] width 621 height 310
click at [142, 73] on icon at bounding box center [144, 72] width 5 height 5
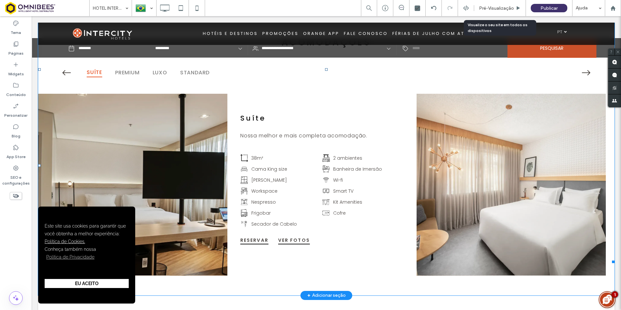
scroll to position [808, 0]
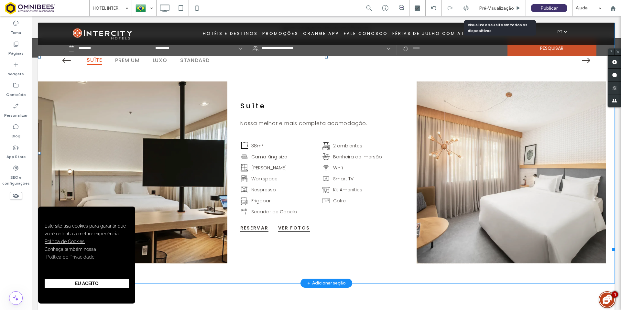
click at [196, 149] on span at bounding box center [326, 153] width 576 height 195
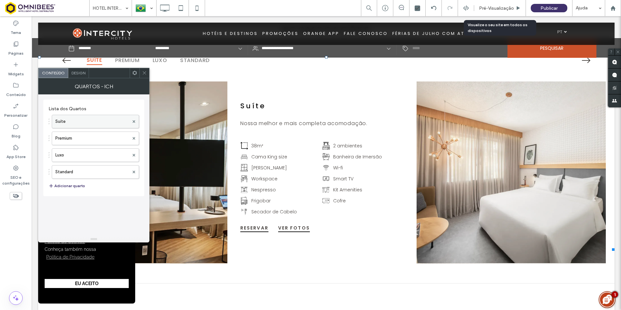
click at [85, 121] on label "Suíte" at bounding box center [92, 121] width 74 height 13
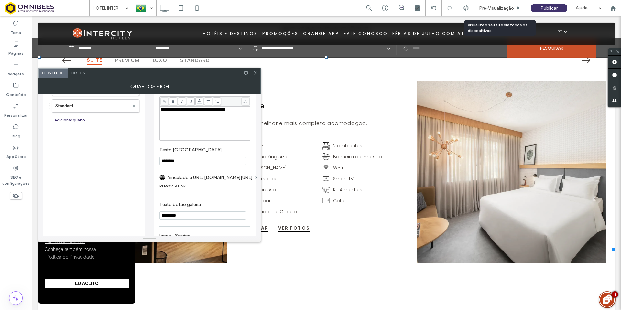
scroll to position [65, 0]
click at [230, 182] on label "Vinculado a URL: [DOMAIN_NAME][URL]" at bounding box center [210, 179] width 85 height 12
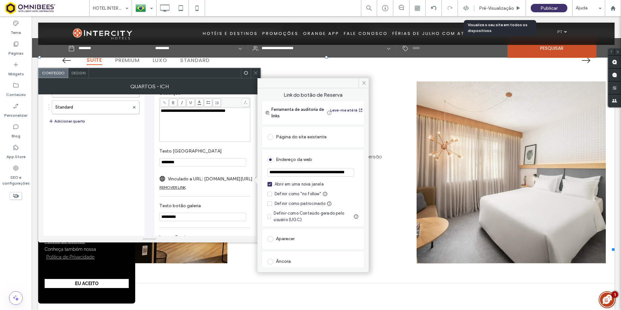
drag, startPoint x: 306, startPoint y: 173, endPoint x: 339, endPoint y: 180, distance: 33.6
click at [306, 173] on input "**********" at bounding box center [310, 172] width 87 height 8
paste input "**********"
type input "**********"
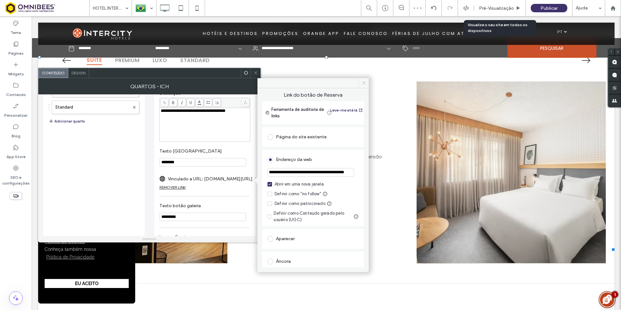
click at [364, 83] on icon at bounding box center [363, 82] width 5 height 5
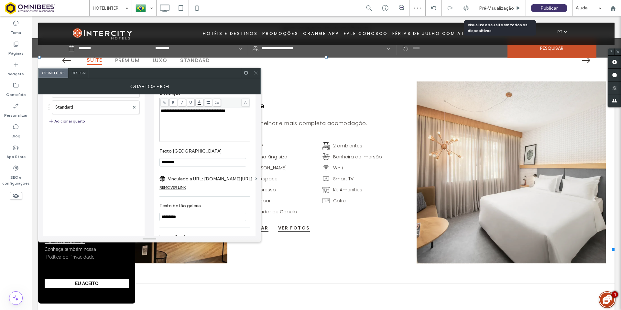
click at [256, 73] on icon at bounding box center [255, 72] width 5 height 5
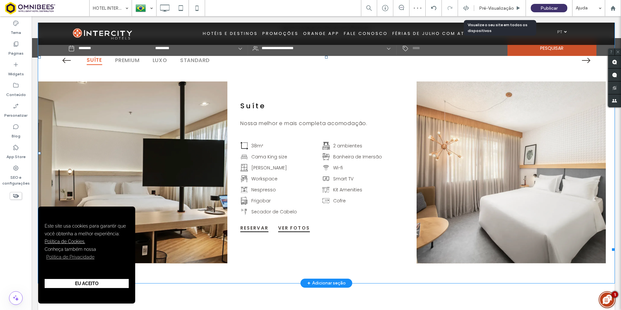
click at [149, 126] on span at bounding box center [326, 153] width 576 height 195
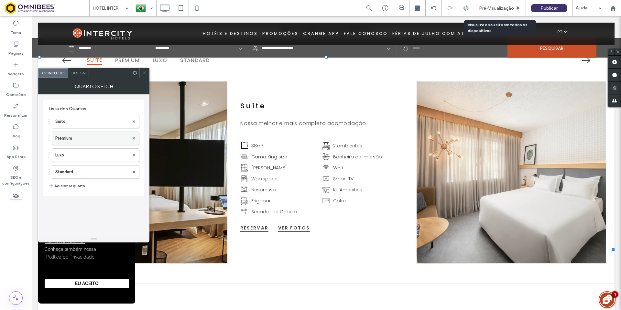
click at [96, 136] on label "Premium" at bounding box center [92, 138] width 74 height 13
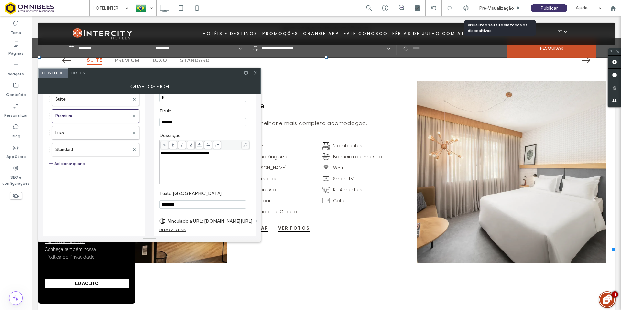
scroll to position [65, 0]
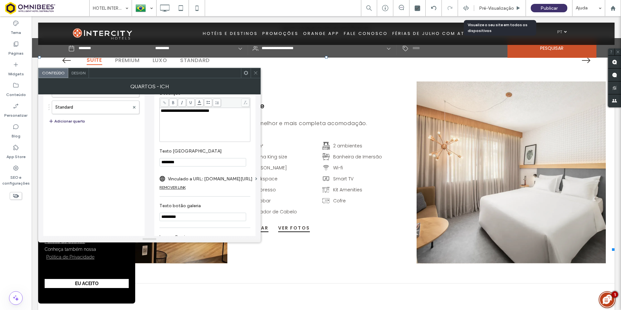
click at [246, 177] on label "Vinculado a URL: [DOMAIN_NAME][URL]" at bounding box center [210, 179] width 85 height 12
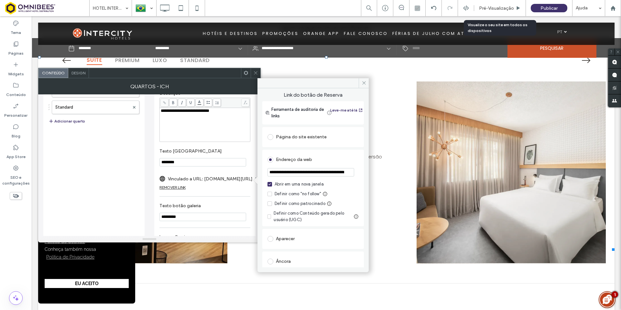
click at [300, 168] on input "**********" at bounding box center [310, 172] width 87 height 8
paste input "**********"
type input "**********"
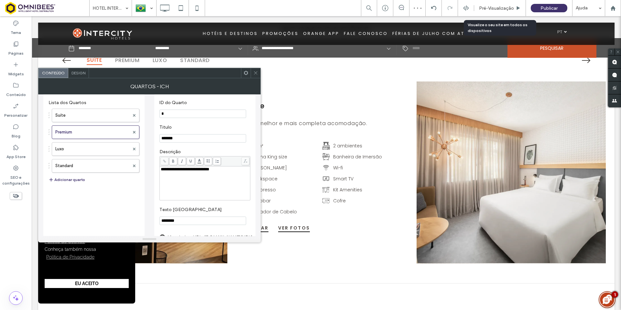
scroll to position [0, 0]
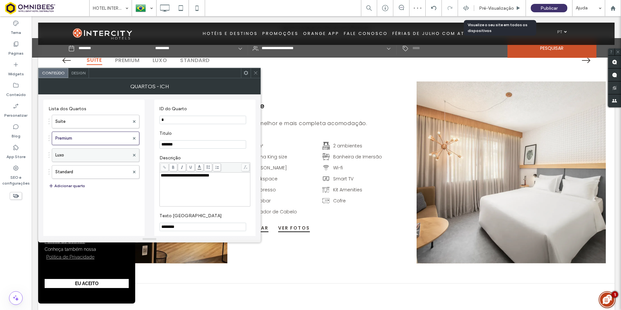
click at [108, 151] on label "Luxo" at bounding box center [92, 155] width 74 height 13
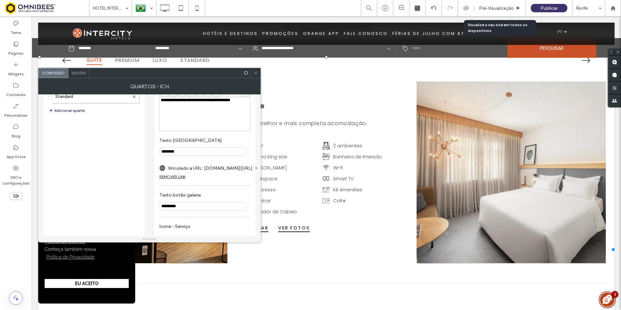
scroll to position [97, 0]
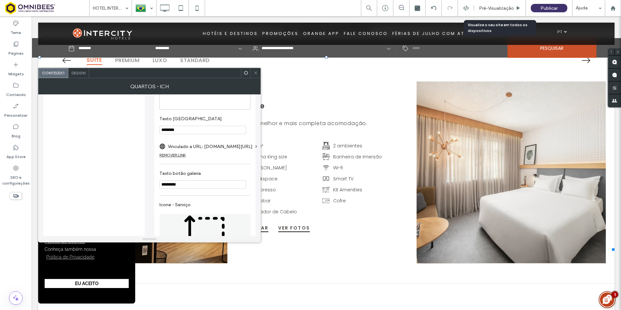
click at [247, 146] on label "Vinculado a URL: [DOMAIN_NAME][URL]" at bounding box center [210, 147] width 85 height 12
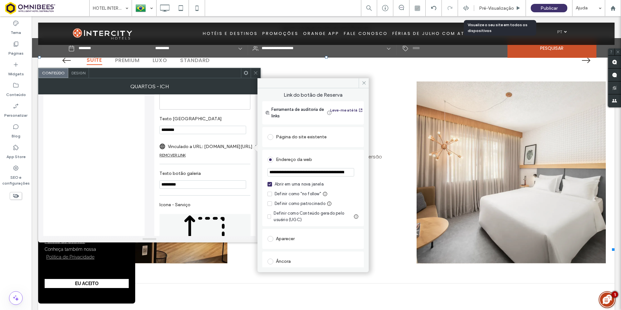
click at [310, 170] on input "**********" at bounding box center [310, 172] width 87 height 8
paste input "**********"
type input "**********"
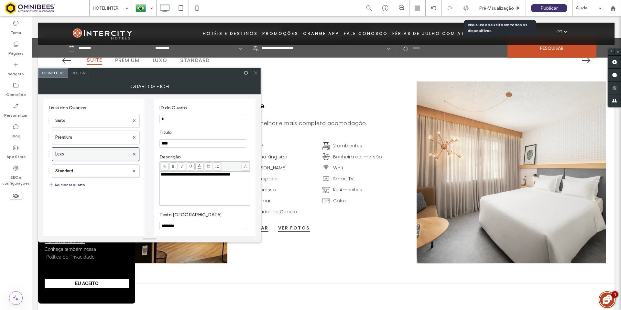
scroll to position [0, 0]
click at [93, 171] on label "Standard" at bounding box center [92, 172] width 74 height 13
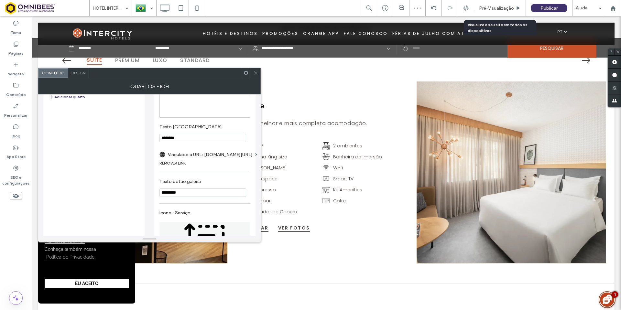
scroll to position [97, 0]
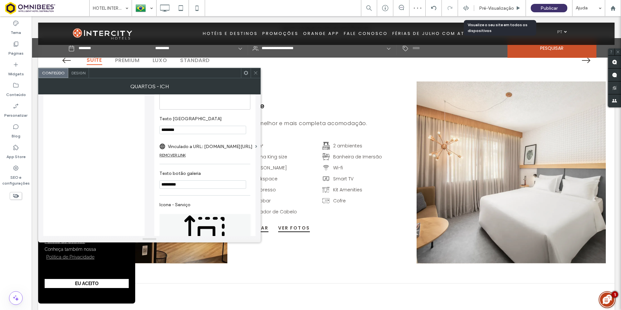
click at [247, 148] on label "Vinculado a URL: [DOMAIN_NAME][URL]" at bounding box center [210, 147] width 85 height 12
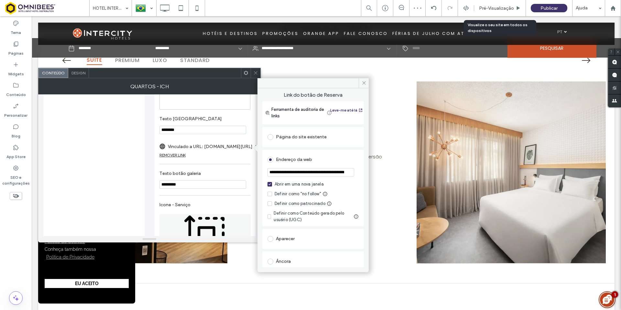
click at [317, 173] on input "**********" at bounding box center [310, 172] width 87 height 8
paste input "**********"
type input "**********"
click at [365, 82] on icon at bounding box center [363, 82] width 5 height 5
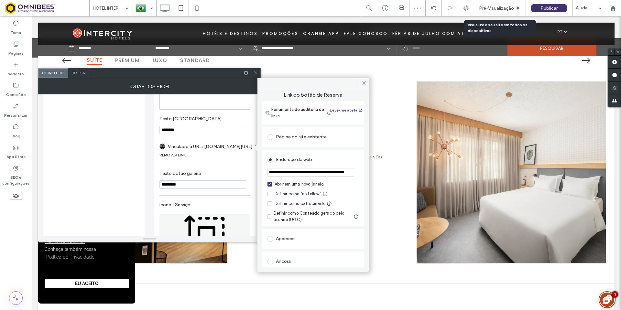
scroll to position [0, 0]
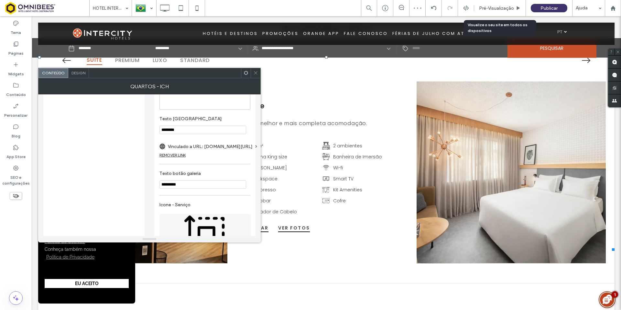
click at [245, 72] on icon at bounding box center [245, 72] width 5 height 5
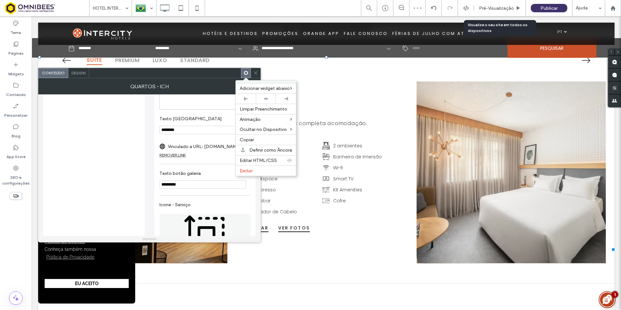
click at [255, 72] on icon at bounding box center [255, 72] width 5 height 5
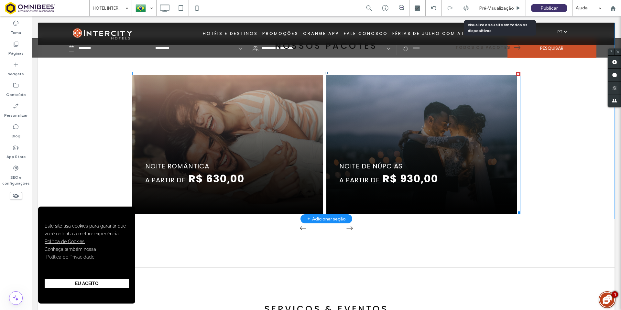
scroll to position [1552, 0]
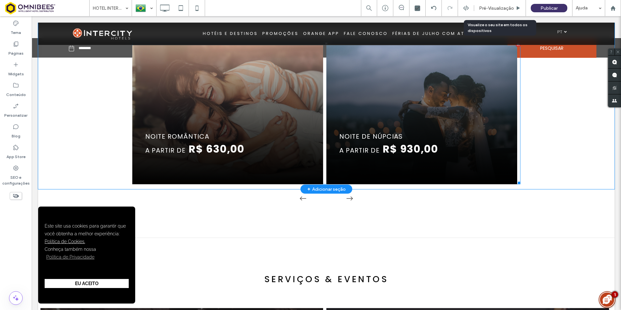
click at [269, 131] on span at bounding box center [326, 113] width 388 height 142
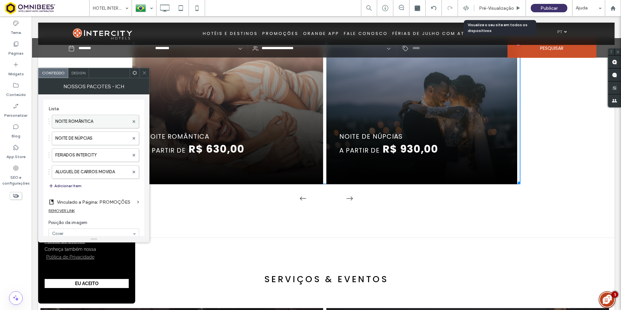
click at [92, 120] on label "NOITE ROMÂNTICA" at bounding box center [92, 121] width 74 height 13
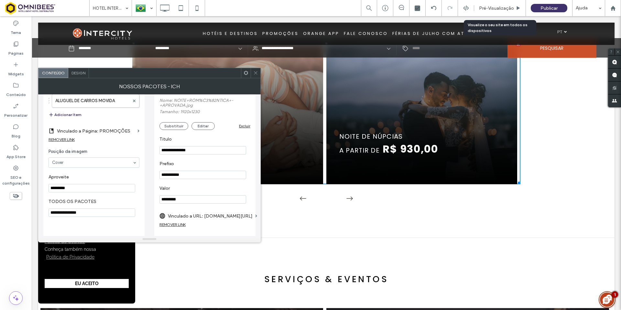
scroll to position [76, 0]
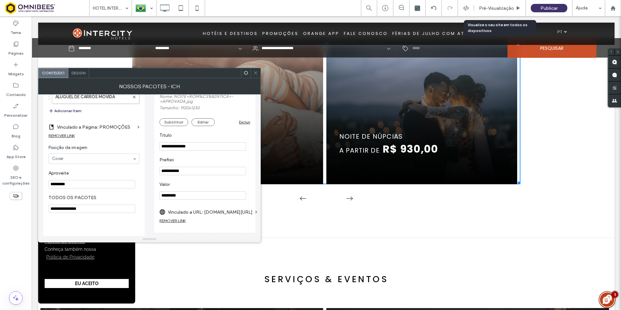
click at [235, 210] on label "Vinculado a URL: [DOMAIN_NAME][URL]" at bounding box center [210, 212] width 85 height 12
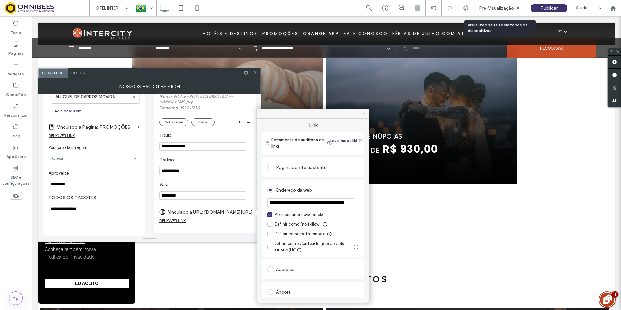
click at [321, 199] on input "**********" at bounding box center [310, 202] width 87 height 8
paste input "**********"
type input "**********"
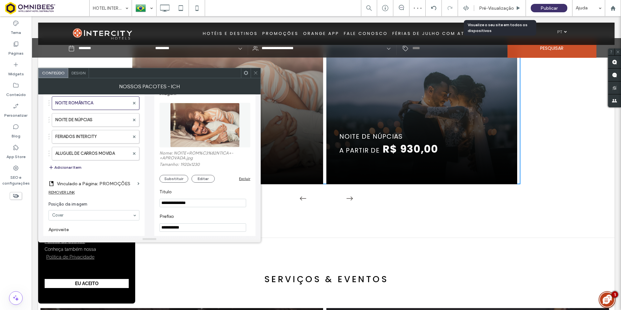
scroll to position [11, 0]
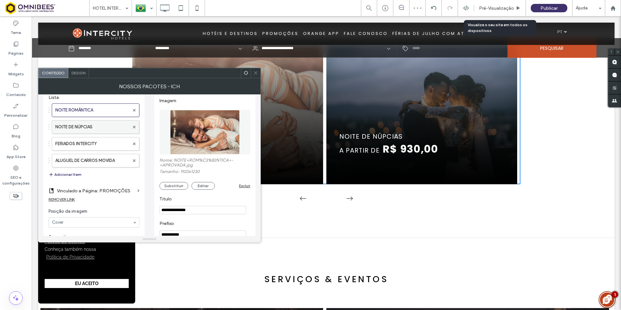
click at [115, 129] on label "NOITE DE NÚPCIAS" at bounding box center [92, 127] width 74 height 13
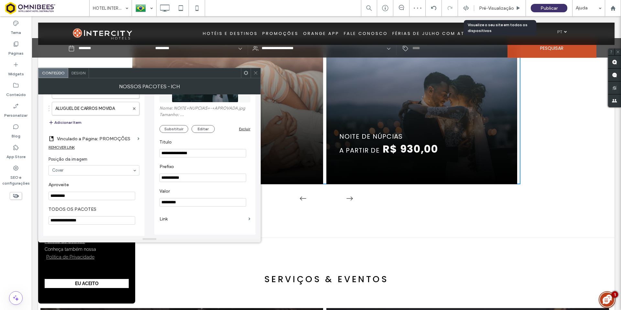
scroll to position [66, 0]
click at [248, 219] on section "Link" at bounding box center [204, 217] width 91 height 18
click at [249, 219] on section "Link" at bounding box center [204, 217] width 91 height 18
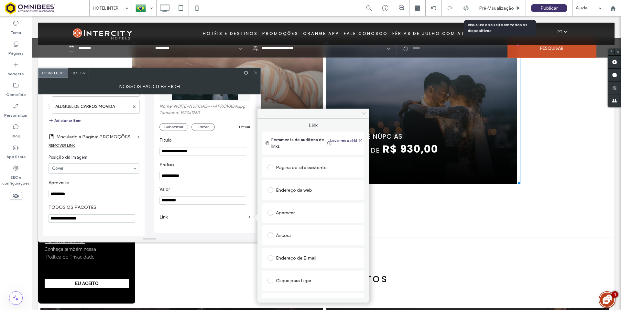
click at [365, 113] on icon at bounding box center [363, 113] width 5 height 5
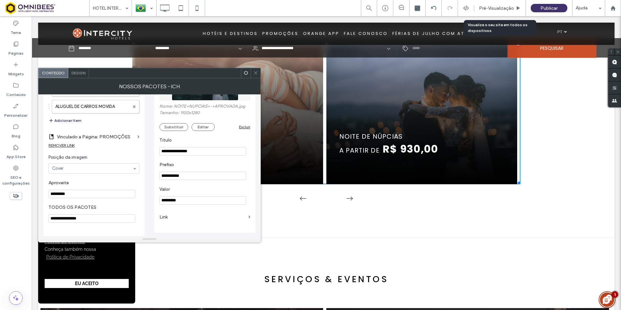
click at [227, 216] on label "Link" at bounding box center [202, 217] width 86 height 12
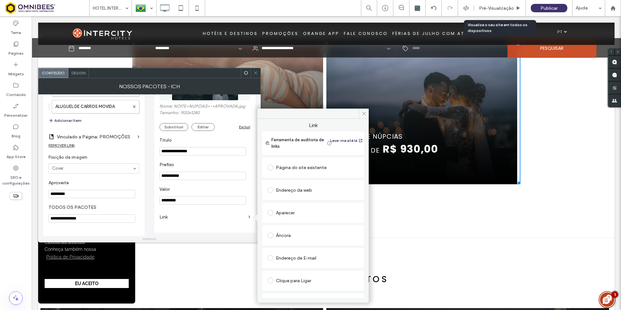
click at [254, 72] on icon at bounding box center [255, 72] width 5 height 5
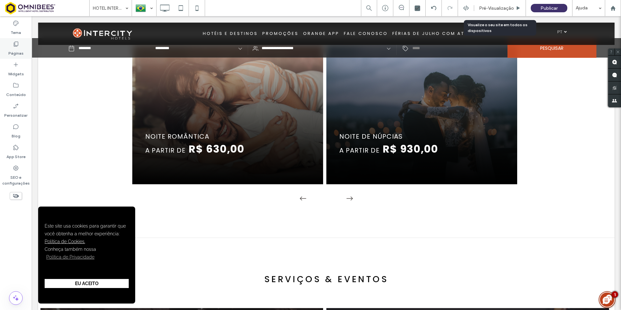
drag, startPoint x: 15, startPoint y: 48, endPoint x: 32, endPoint y: 150, distance: 103.4
click at [15, 48] on label "Páginas" at bounding box center [15, 51] width 15 height 9
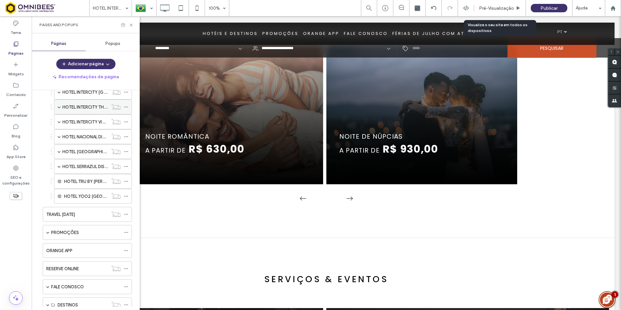
scroll to position [743, 0]
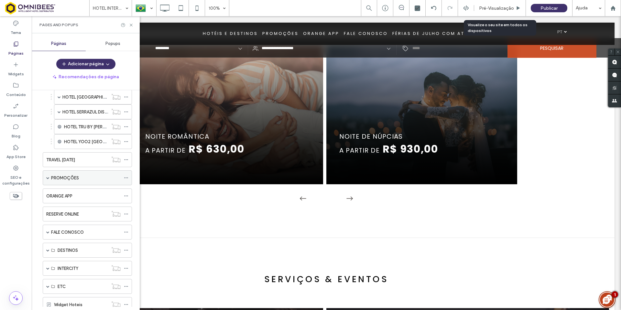
click at [47, 177] on span at bounding box center [47, 177] width 3 height 3
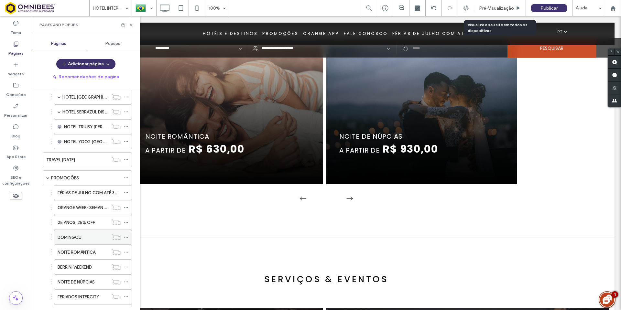
click at [82, 238] on div "DOMINGOU" at bounding box center [83, 237] width 50 height 7
click at [132, 25] on use at bounding box center [131, 25] width 3 height 3
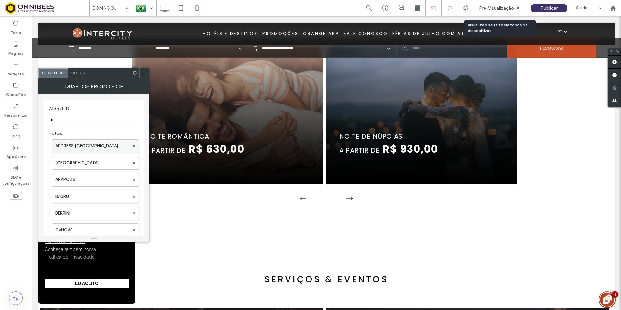
click at [103, 146] on label "ADDRESS [GEOGRAPHIC_DATA]" at bounding box center [92, 146] width 74 height 13
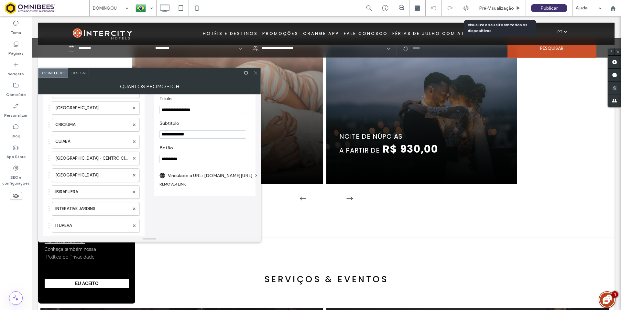
scroll to position [162, 0]
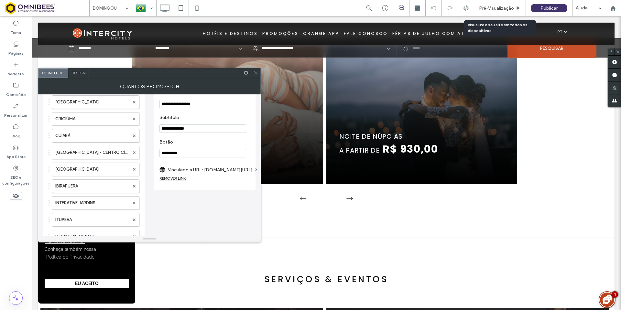
click at [234, 171] on label "Vinculado a URL: [DOMAIN_NAME][URL]" at bounding box center [210, 170] width 85 height 12
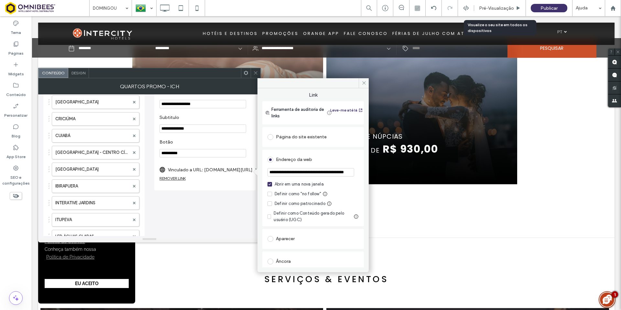
click at [318, 172] on input "**********" at bounding box center [310, 172] width 87 height 8
click at [256, 71] on icon at bounding box center [255, 72] width 5 height 5
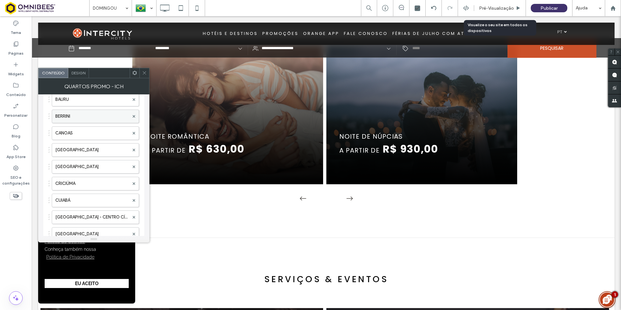
scroll to position [194, 0]
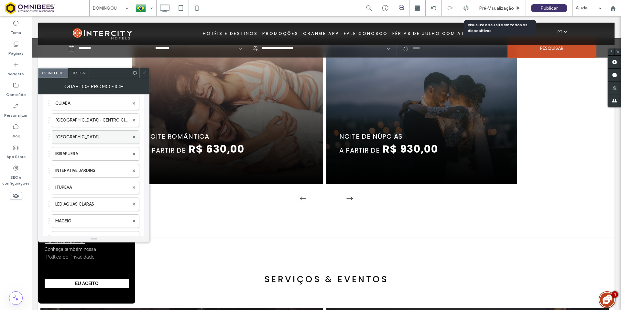
click at [99, 141] on label "[GEOGRAPHIC_DATA]" at bounding box center [92, 137] width 74 height 13
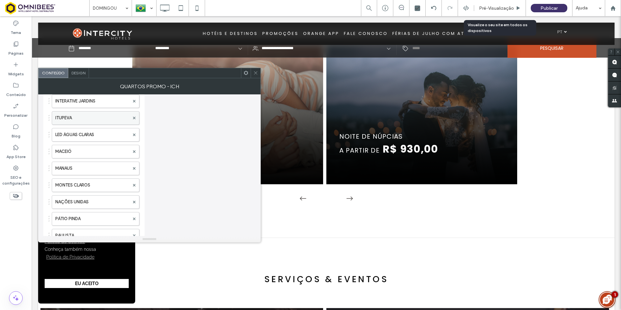
scroll to position [323, 0]
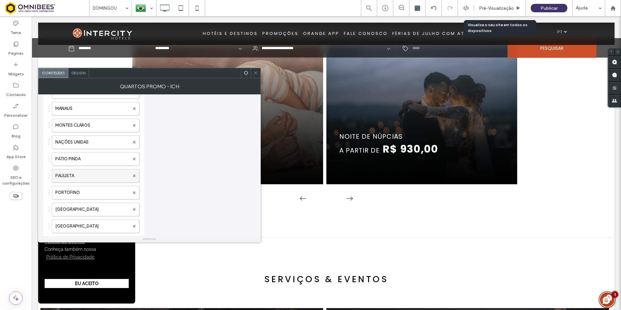
click at [85, 175] on label "PAULISTA" at bounding box center [92, 175] width 74 height 13
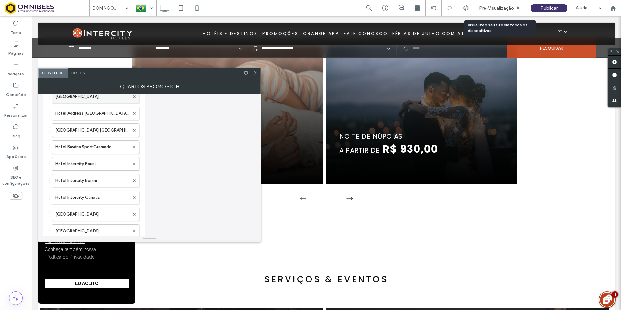
scroll to position [743, 0]
click at [92, 177] on label "Hotel Intercity Berrini" at bounding box center [92, 182] width 74 height 13
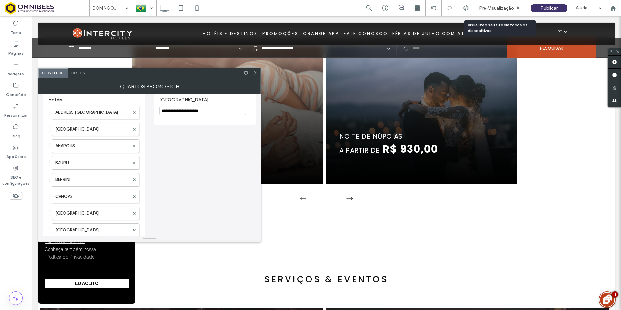
scroll to position [0, 0]
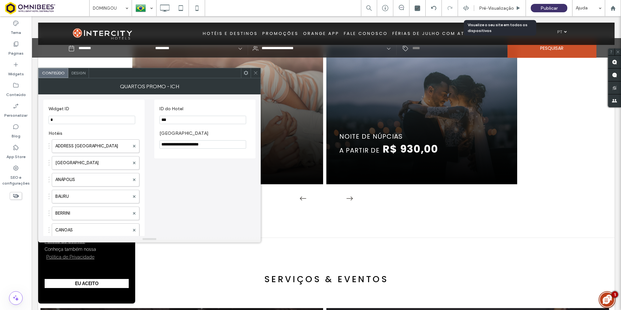
drag, startPoint x: 257, startPoint y: 71, endPoint x: 258, endPoint y: 75, distance: 3.9
click at [257, 71] on icon at bounding box center [255, 72] width 5 height 5
